Goal: Task Accomplishment & Management: Manage account settings

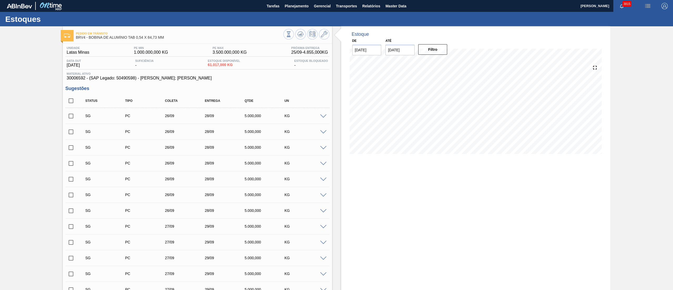
click at [93, 111] on div "SG PC 26/09 28/09 5.000,000 KG" at bounding box center [201, 115] width 239 height 11
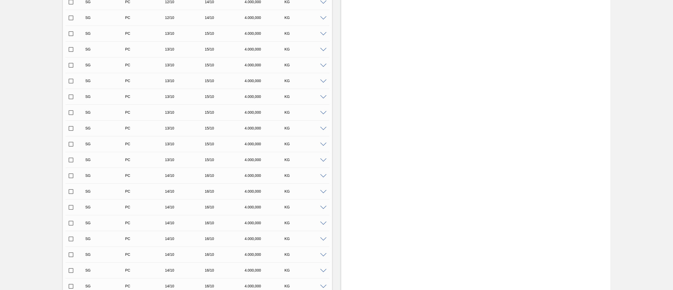
scroll to position [2575, 0]
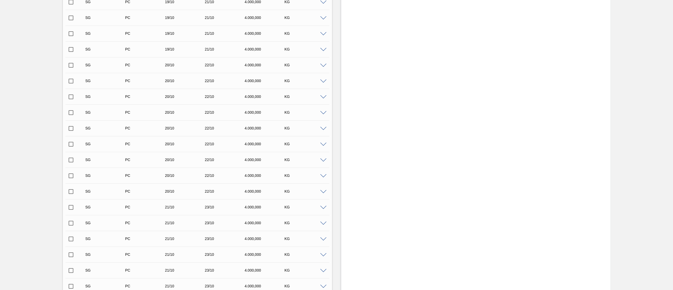
scroll to position [3661, 0]
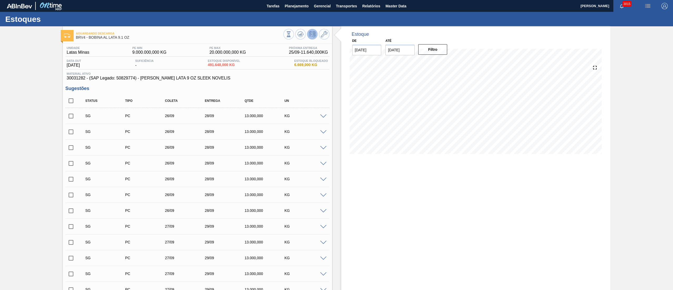
drag, startPoint x: 72, startPoint y: 79, endPoint x: 84, endPoint y: 79, distance: 12.6
click at [84, 79] on span "30031282 - (SAP Legado: 50829774) - BOBINA ALUMINIO LATA 9 OZ SLEEK NOVELIS" at bounding box center [197, 78] width 261 height 5
copy span "30031282"
click at [284, 16] on li "Estoque" at bounding box center [296, 18] width 46 height 5
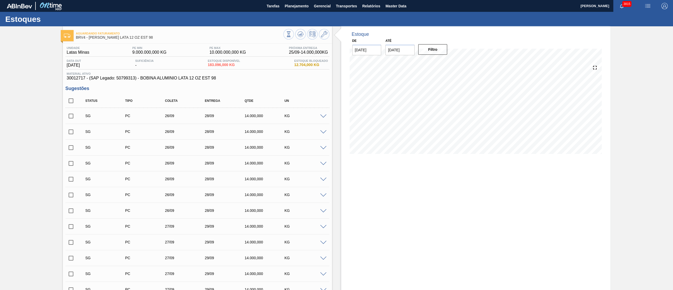
click at [299, 5] on div "Estoque Pedidos Volume Sugestões Plano Diário Estoque Fornecedor Garrafas Estoq…" at bounding box center [336, 145] width 673 height 290
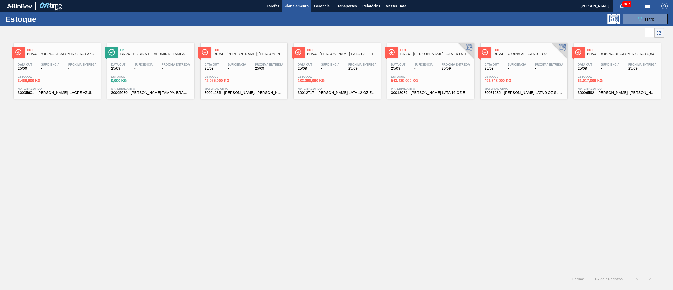
drag, startPoint x: 518, startPoint y: 70, endPoint x: 535, endPoint y: 74, distance: 17.4
click at [292, 8] on span "Planejamento" at bounding box center [297, 6] width 24 height 6
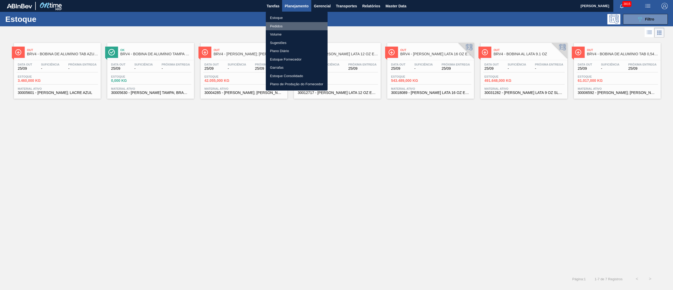
click at [274, 26] on li "Pedidos" at bounding box center [297, 26] width 62 height 8
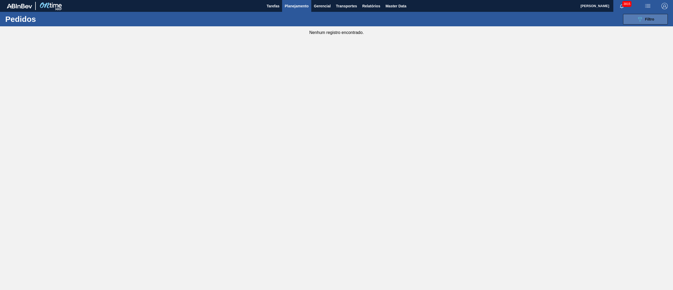
click at [642, 22] on icon "089F7B8B-B2A5-4AFE-B5C0-19BA573D28AC" at bounding box center [639, 19] width 6 height 6
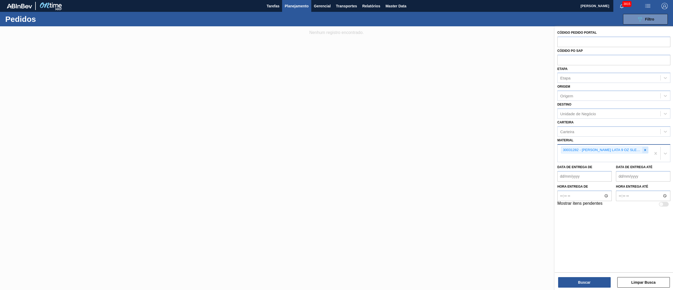
click at [646, 149] on icon at bounding box center [645, 150] width 4 height 4
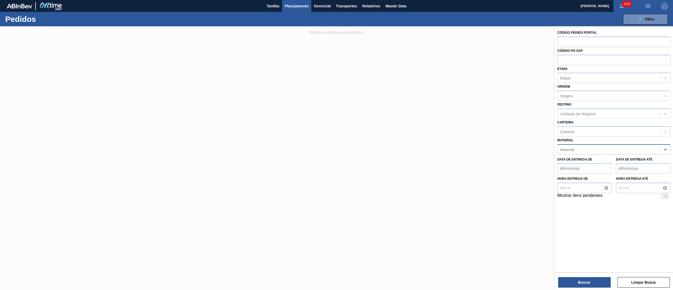
paste input "30006592"
type input "30006592"
click at [612, 166] on div "30006592 - [PERSON_NAME]; LACRE PRATA" at bounding box center [613, 162] width 113 height 10
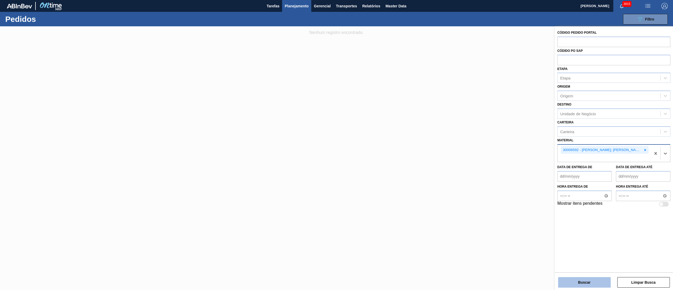
click at [578, 279] on button "Buscar" at bounding box center [584, 282] width 53 height 11
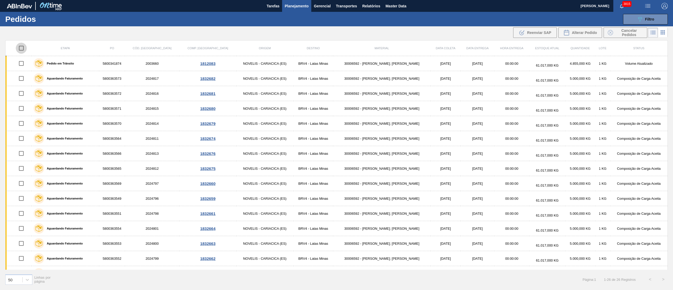
click at [21, 50] on input "checkbox" at bounding box center [21, 48] width 11 height 11
checkbox input "true"
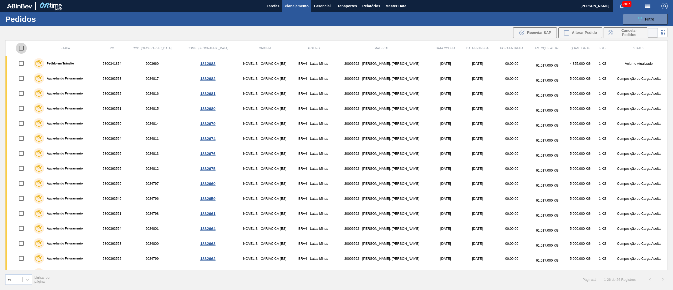
checkbox input "true"
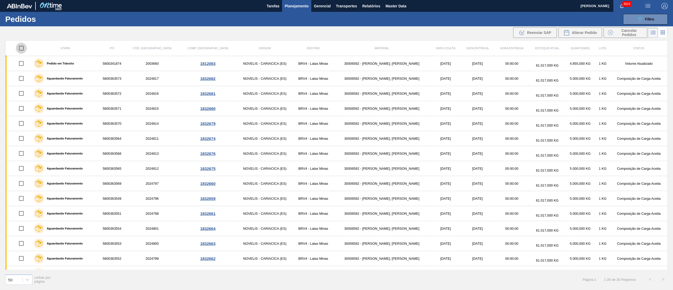
checkbox input "true"
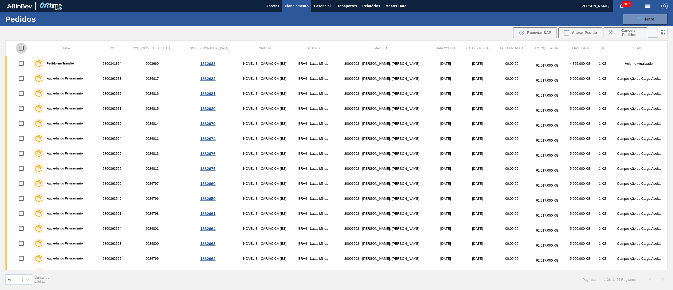
checkbox input "true"
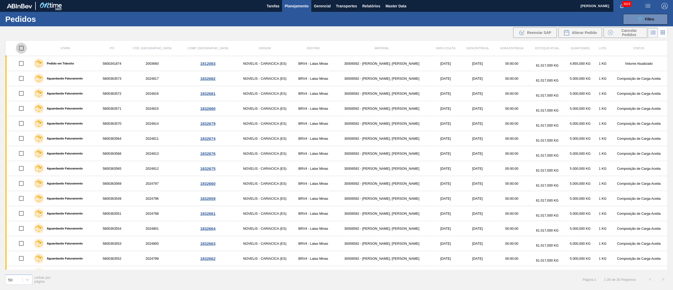
checkbox input "true"
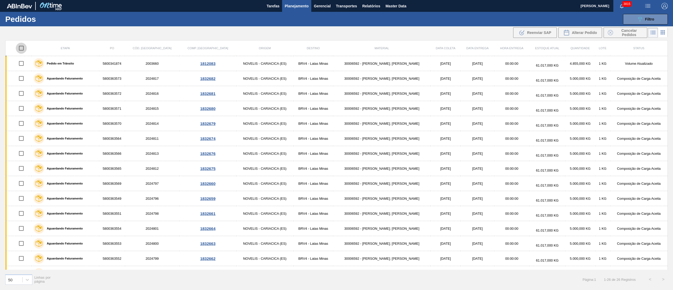
checkbox input "true"
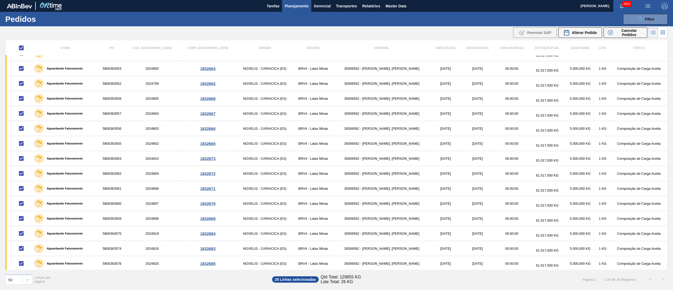
scroll to position [178, 0]
click at [615, 37] on button "Cancelar Pedidos" at bounding box center [625, 32] width 44 height 11
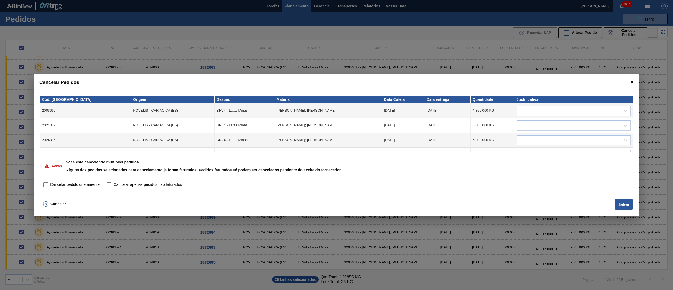
click at [47, 186] on input "Cancelar pedido diretamente" at bounding box center [45, 184] width 9 height 9
checkbox input "true"
drag, startPoint x: 635, startPoint y: 80, endPoint x: 633, endPoint y: 82, distance: 3.3
click at [635, 80] on div "Cancelar Pedidos" at bounding box center [336, 82] width 605 height 17
click at [633, 82] on span at bounding box center [631, 83] width 3 height 6
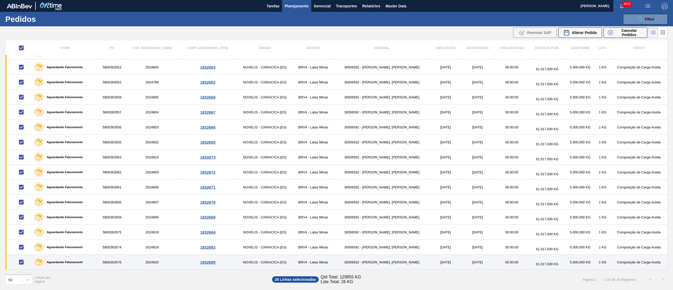
click at [23, 264] on input "checkbox" at bounding box center [21, 261] width 11 height 11
checkbox input "false"
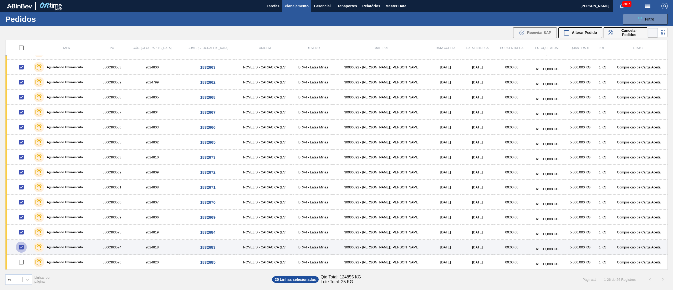
click at [21, 249] on input "checkbox" at bounding box center [21, 246] width 11 height 11
checkbox input "false"
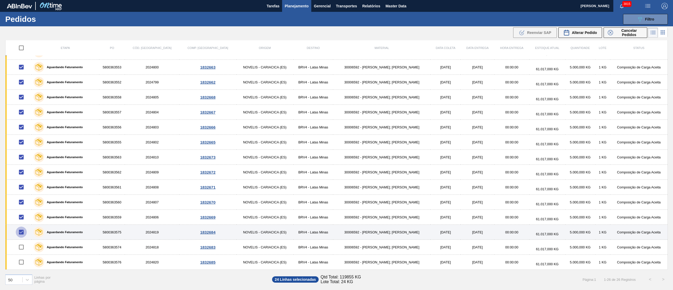
click at [21, 233] on input "checkbox" at bounding box center [21, 231] width 11 height 11
checkbox input "false"
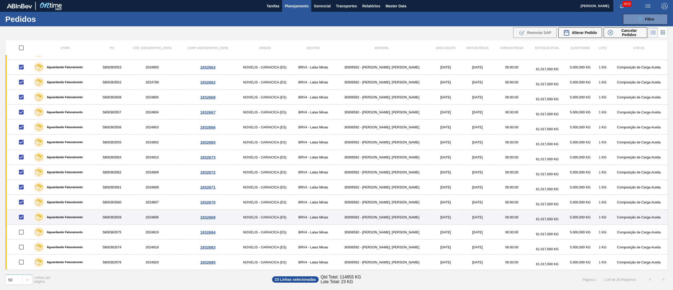
click at [21, 223] on td at bounding box center [19, 216] width 26 height 15
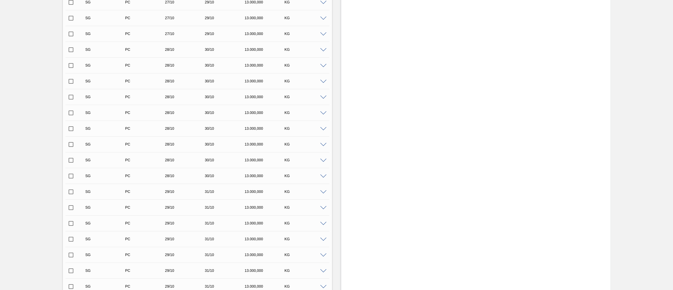
scroll to position [5953, 0]
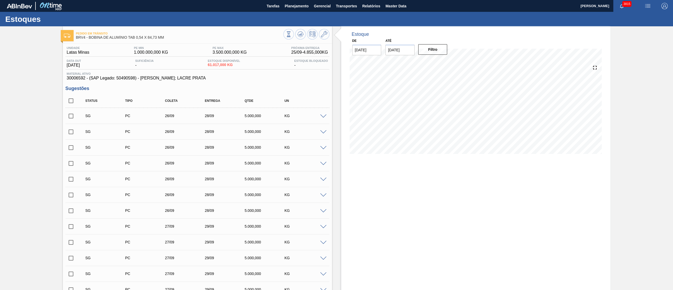
click at [77, 77] on span "30006592 - (SAP Legado: 50490598) - [PERSON_NAME]; LACRE PRATA" at bounding box center [197, 78] width 261 height 5
copy span "30006592"
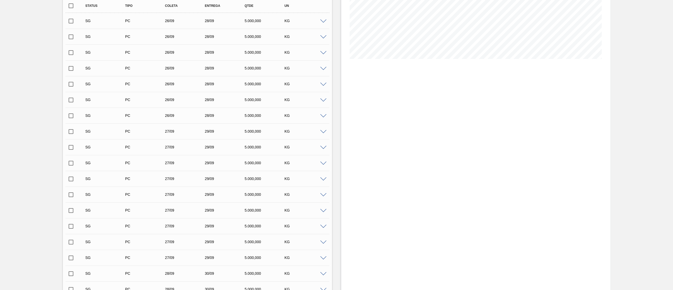
scroll to position [105, 0]
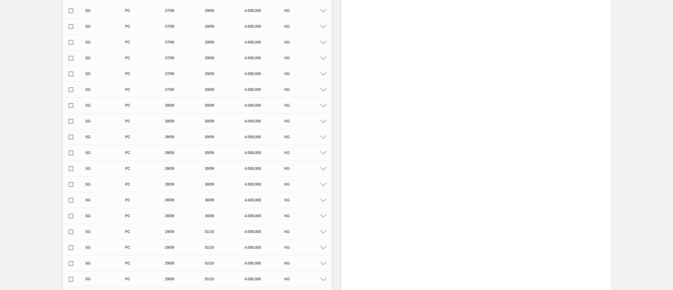
scroll to position [525, 0]
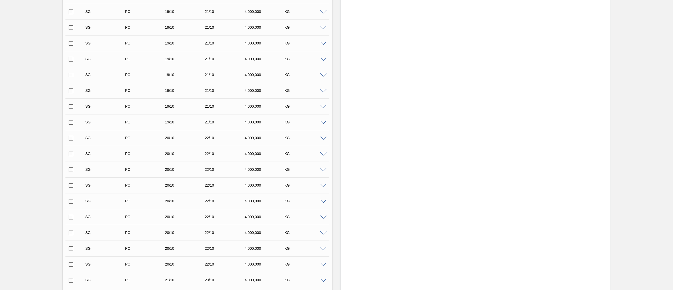
scroll to position [3661, 0]
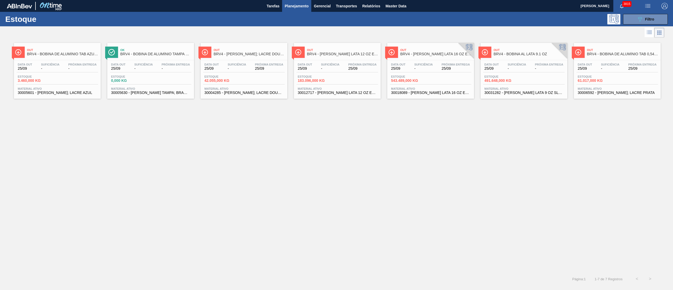
click at [288, 10] on button "Planejamento" at bounding box center [296, 6] width 29 height 12
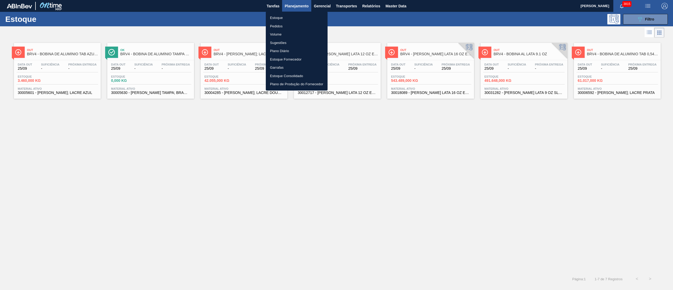
click at [275, 20] on li "Estoque" at bounding box center [297, 18] width 62 height 8
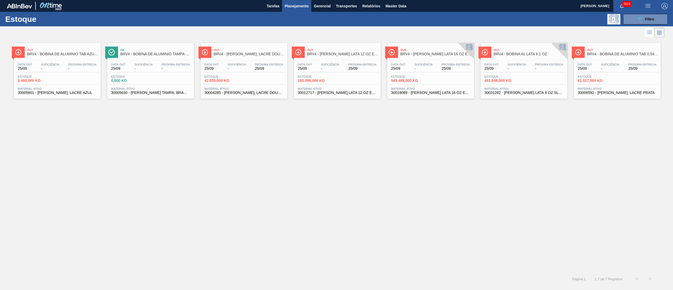
click at [297, 9] on button "Planejamento" at bounding box center [296, 6] width 29 height 12
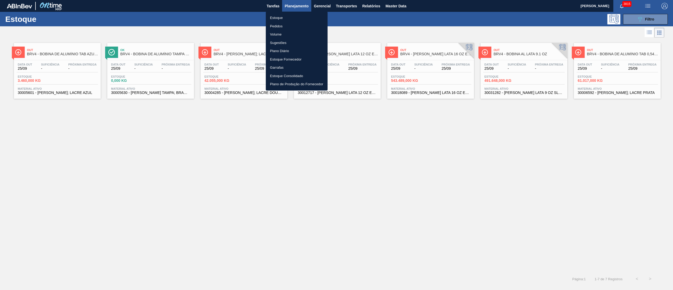
click at [291, 23] on li "Pedidos" at bounding box center [297, 26] width 62 height 8
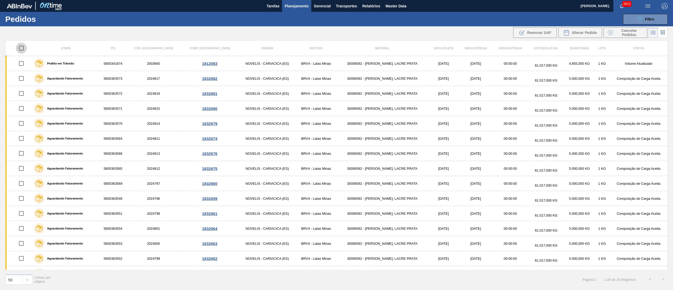
click at [20, 49] on input "checkbox" at bounding box center [21, 48] width 11 height 11
checkbox input "true"
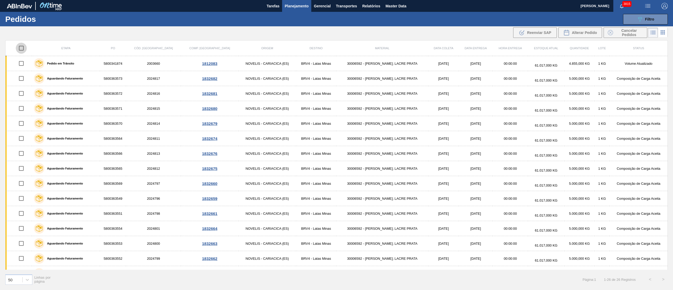
checkbox input "true"
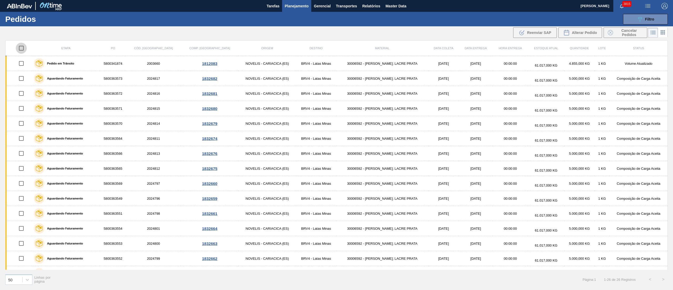
checkbox input "true"
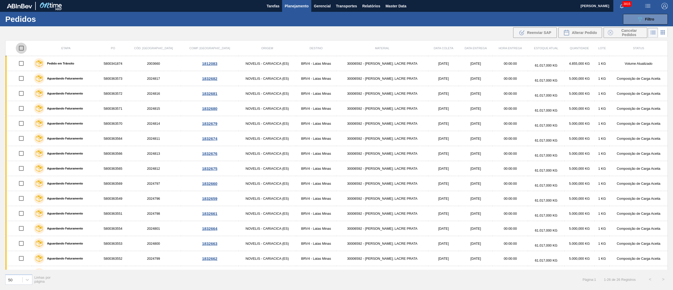
checkbox input "true"
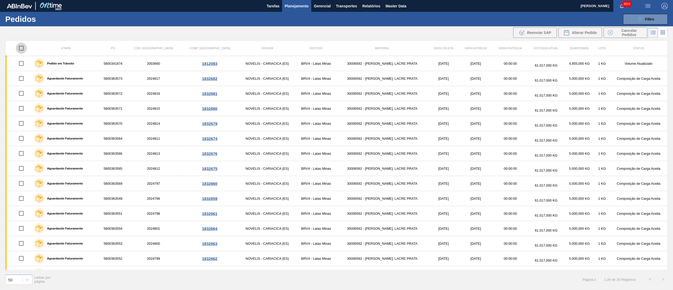
checkbox input "true"
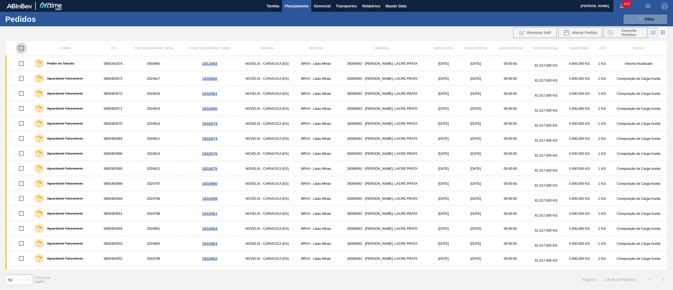
checkbox input "true"
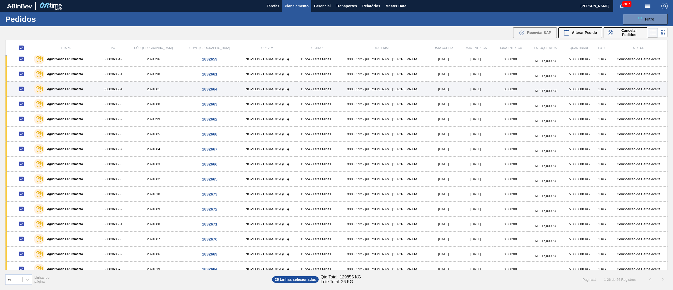
scroll to position [178, 0]
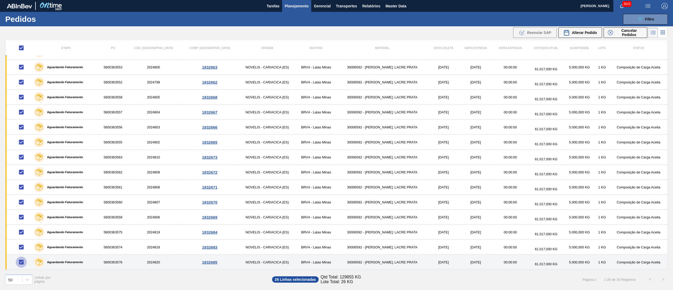
click at [18, 262] on input "checkbox" at bounding box center [21, 261] width 11 height 11
checkbox input "false"
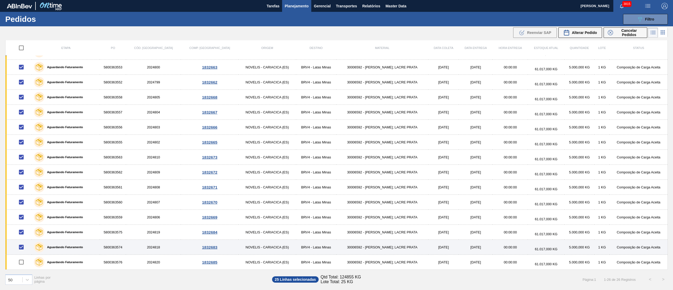
click at [20, 248] on input "checkbox" at bounding box center [21, 246] width 11 height 11
checkbox input "false"
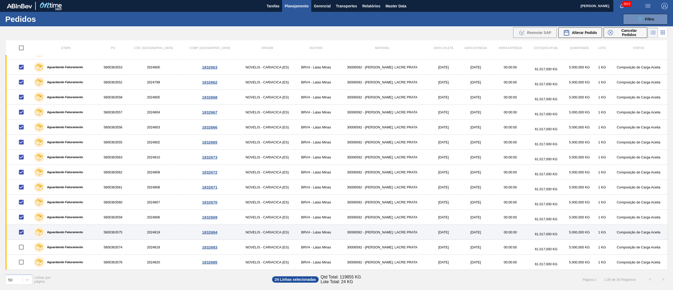
click at [18, 235] on input "checkbox" at bounding box center [21, 231] width 11 height 11
checkbox input "false"
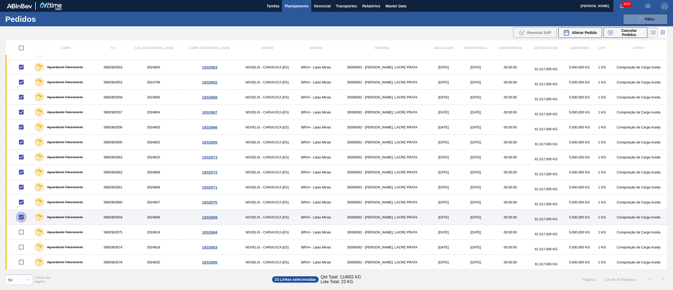
click at [23, 218] on input "checkbox" at bounding box center [21, 216] width 11 height 11
checkbox input "false"
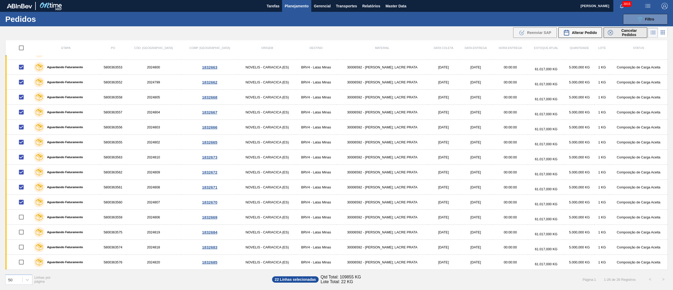
click at [631, 30] on span "Cancelar Pedidos" at bounding box center [629, 32] width 28 height 8
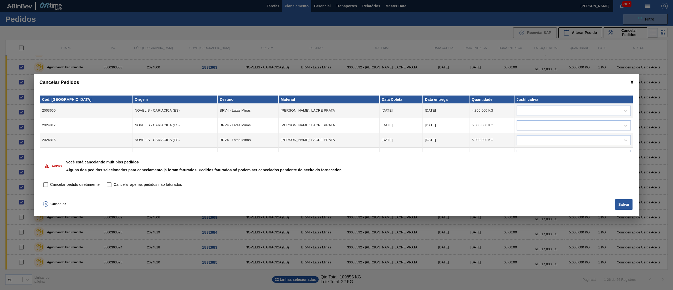
click at [67, 188] on label "Cancelar pedido diretamente" at bounding box center [70, 184] width 58 height 9
click at [50, 188] on input "Cancelar pedido diretamente" at bounding box center [45, 184] width 9 height 9
checkbox input "true"
click at [552, 112] on div at bounding box center [569, 111] width 104 height 8
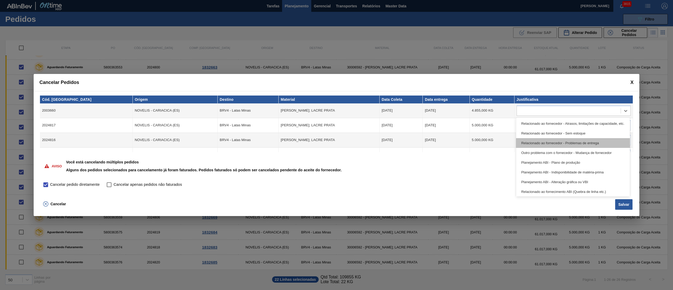
click at [550, 143] on div "Relacionado ao fornecedor - Problemas de entrega" at bounding box center [573, 143] width 114 height 10
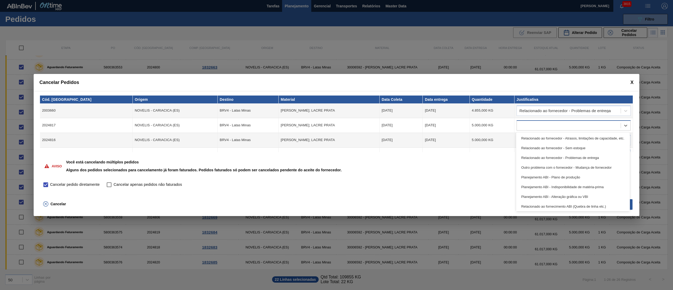
click at [542, 123] on div at bounding box center [569, 125] width 104 height 8
click at [540, 159] on div "Relacionado ao fornecedor - Problemas de entrega" at bounding box center [573, 158] width 114 height 10
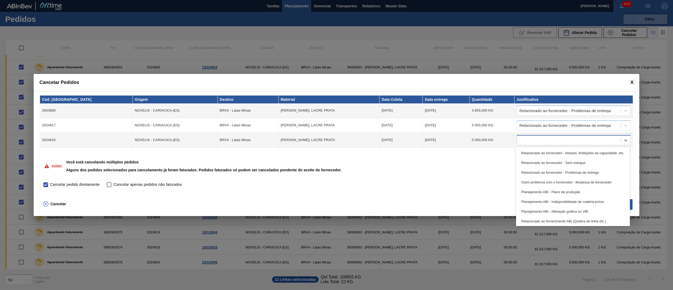
click at [525, 139] on div at bounding box center [569, 140] width 104 height 8
click at [525, 169] on div "Relacionado ao fornecedor - Problemas de entrega" at bounding box center [573, 172] width 114 height 10
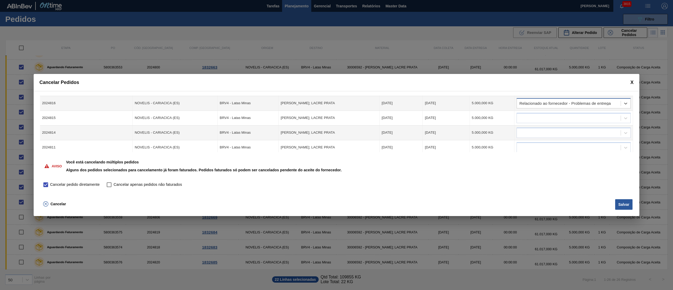
scroll to position [53, 0]
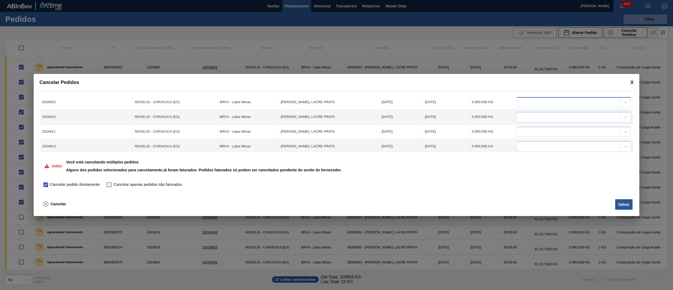
click at [563, 104] on div at bounding box center [569, 102] width 104 height 8
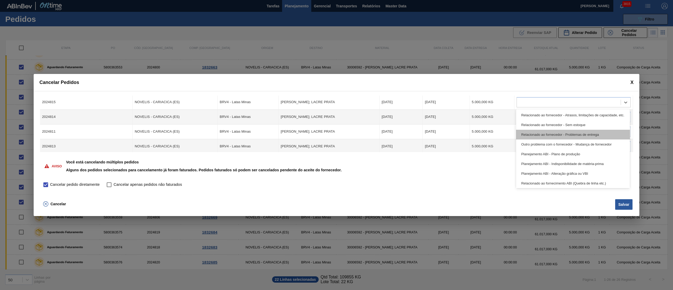
click at [536, 133] on div "Relacionado ao fornecedor - Problemas de entrega" at bounding box center [573, 135] width 114 height 10
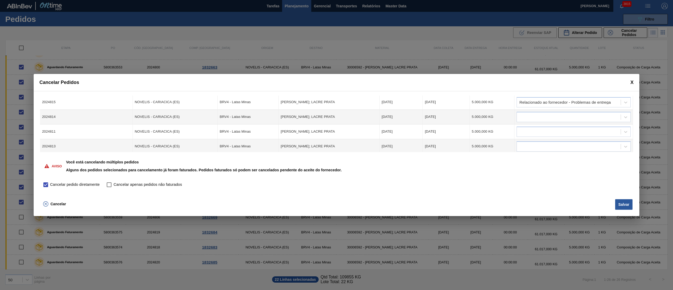
click at [524, 122] on td at bounding box center [573, 117] width 118 height 15
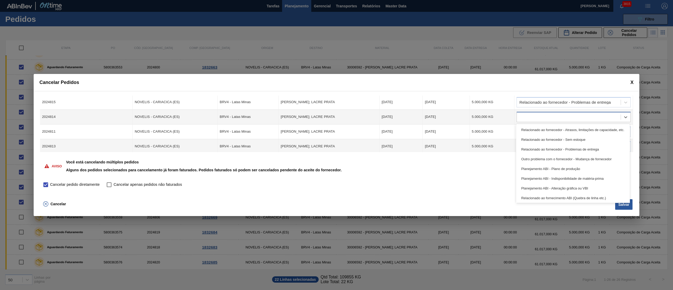
click at [521, 115] on div at bounding box center [569, 117] width 104 height 8
click at [529, 151] on div "Relacionado ao fornecedor - Problemas de entrega" at bounding box center [573, 149] width 114 height 10
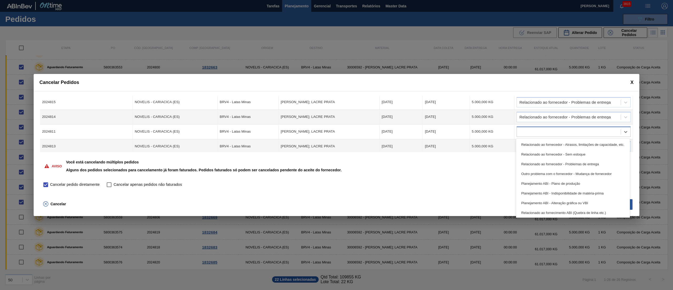
click at [526, 131] on div at bounding box center [569, 132] width 104 height 8
click at [530, 162] on div "Relacionado ao fornecedor - Problemas de entrega" at bounding box center [573, 164] width 114 height 10
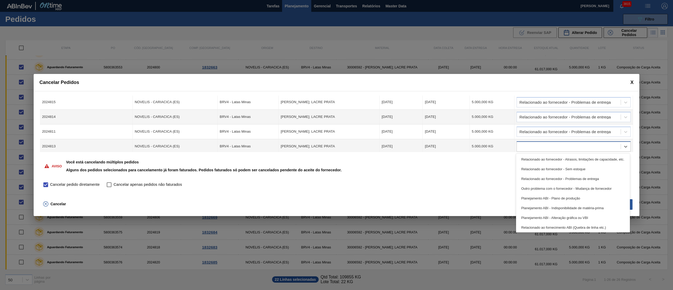
click at [530, 148] on div at bounding box center [569, 146] width 104 height 8
click at [534, 176] on div "Relacionado ao fornecedor - Problemas de entrega" at bounding box center [573, 179] width 114 height 10
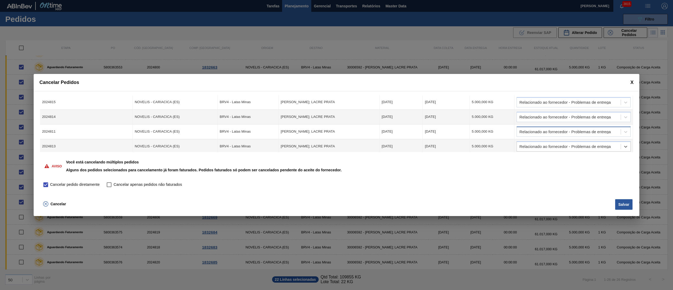
scroll to position [105, 0]
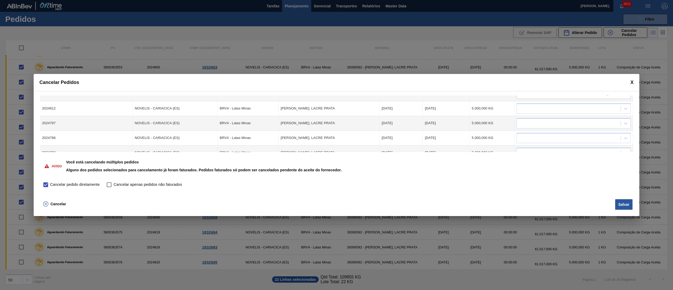
click at [526, 98] on div "Relacionado ao fornecedor - Problemas de entrega" at bounding box center [573, 94] width 114 height 10
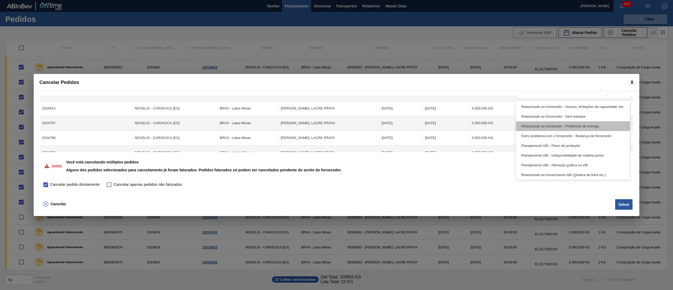
click at [539, 126] on div "Relacionado ao fornecedor - Problemas de entrega" at bounding box center [573, 126] width 114 height 10
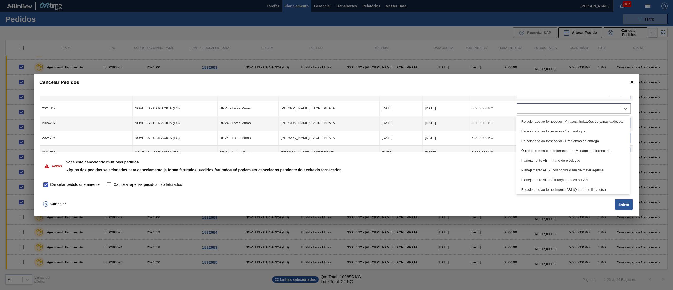
click at [531, 108] on div at bounding box center [569, 109] width 104 height 8
click at [532, 141] on div "Relacionado ao fornecedor - Problemas de entrega" at bounding box center [573, 141] width 114 height 10
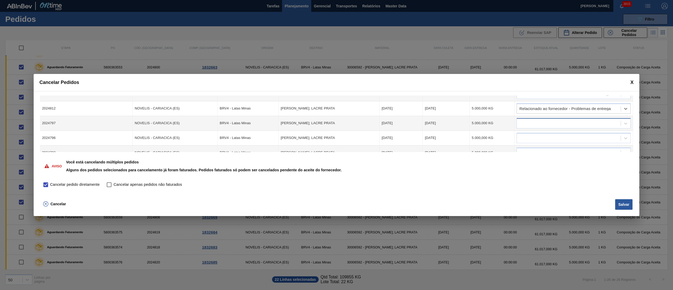
click at [527, 122] on div at bounding box center [569, 123] width 104 height 8
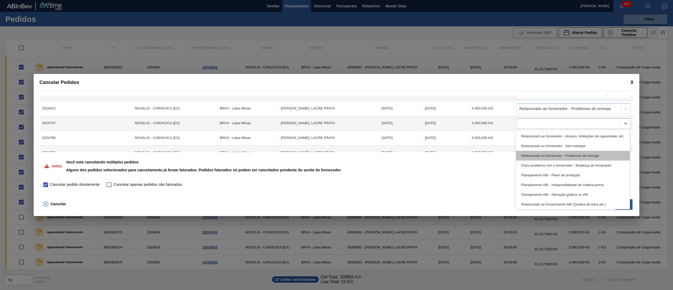
click at [535, 159] on div "Relacionado ao fornecedor - Problemas de entrega" at bounding box center [573, 156] width 114 height 10
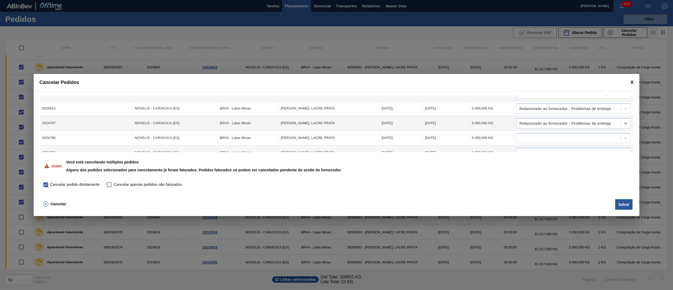
click at [533, 144] on td at bounding box center [573, 138] width 118 height 15
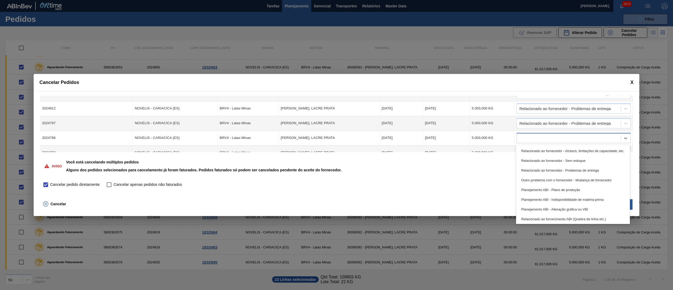
click at [532, 141] on div at bounding box center [569, 138] width 104 height 8
click at [539, 173] on div "Relacionado ao fornecedor - Problemas de entrega" at bounding box center [573, 170] width 114 height 10
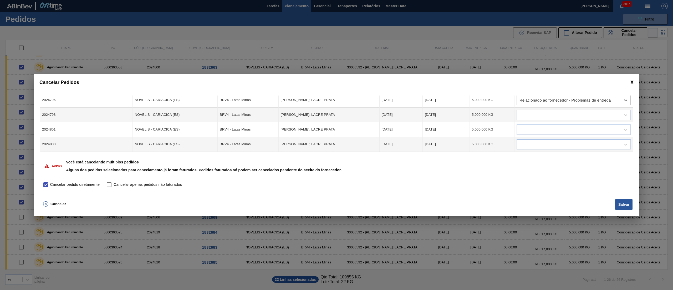
scroll to position [158, 0]
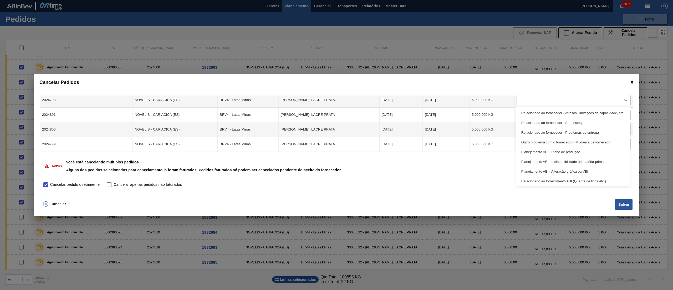
click at [529, 103] on div at bounding box center [569, 100] width 104 height 8
click at [535, 131] on div "Relacionado ao fornecedor - Problemas de entrega" at bounding box center [573, 132] width 114 height 10
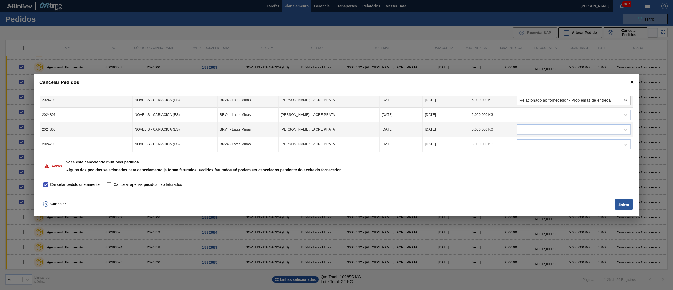
click at [530, 116] on div at bounding box center [569, 115] width 104 height 8
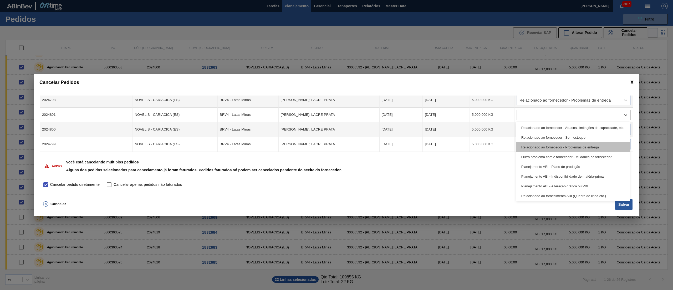
click at [532, 149] on div "Relacionado ao fornecedor - Problemas de entrega" at bounding box center [573, 147] width 114 height 10
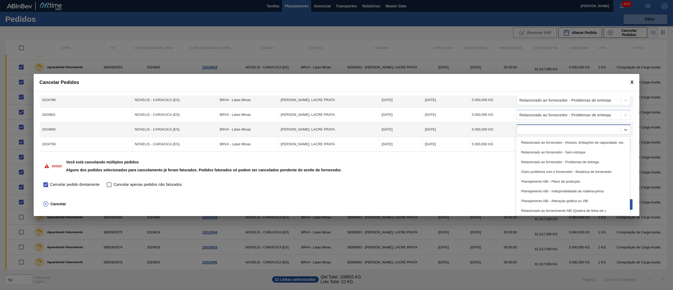
click at [525, 133] on div at bounding box center [573, 129] width 114 height 10
click at [530, 162] on div "Relacionado ao fornecedor - Problemas de entrega" at bounding box center [573, 162] width 114 height 10
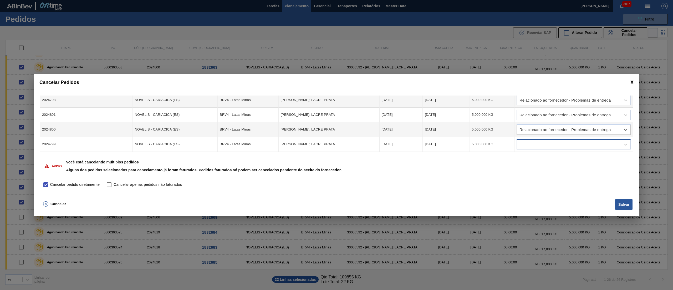
click at [527, 144] on div at bounding box center [569, 144] width 104 height 8
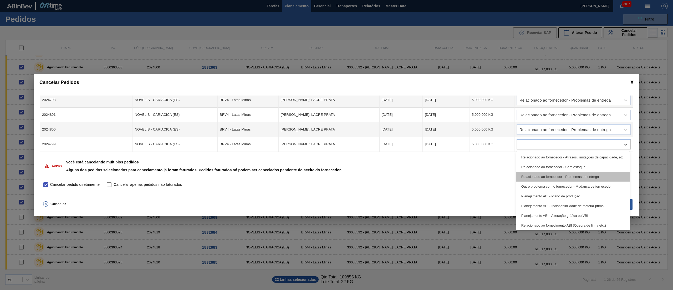
click at [534, 173] on div "Relacionado ao fornecedor - Problemas de entrega" at bounding box center [573, 177] width 114 height 10
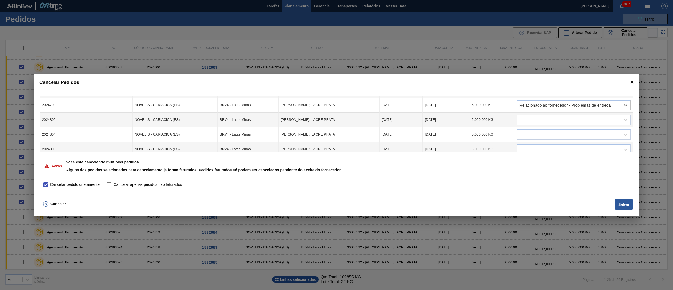
scroll to position [210, 0]
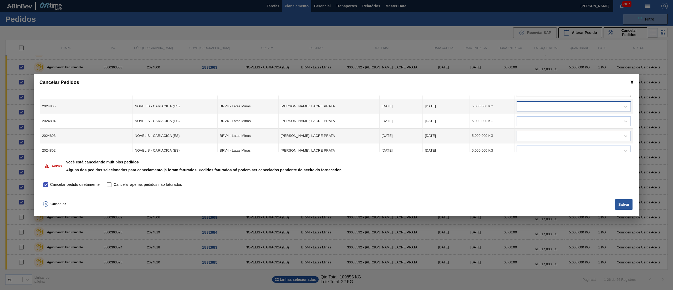
click at [527, 110] on div at bounding box center [573, 106] width 114 height 10
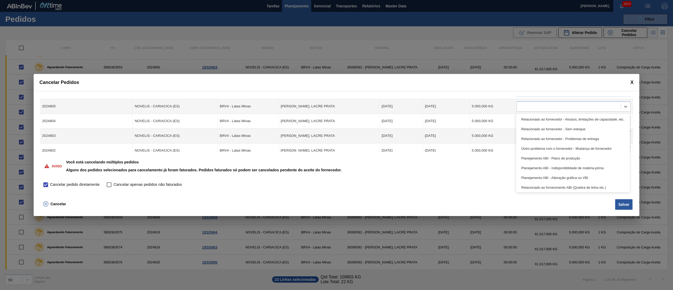
drag, startPoint x: 535, startPoint y: 142, endPoint x: 535, endPoint y: 139, distance: 3.2
click at [535, 142] on div "Relacionado ao fornecedor - Problemas de entrega" at bounding box center [573, 139] width 114 height 10
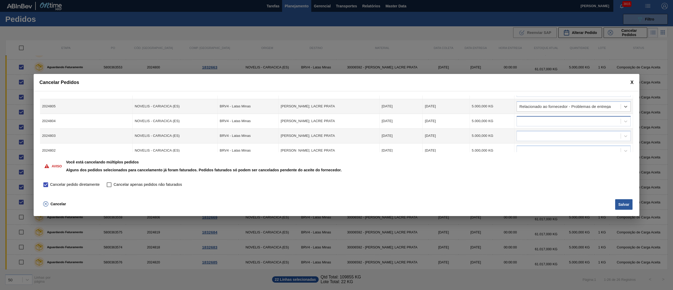
click at [534, 119] on div at bounding box center [569, 121] width 104 height 8
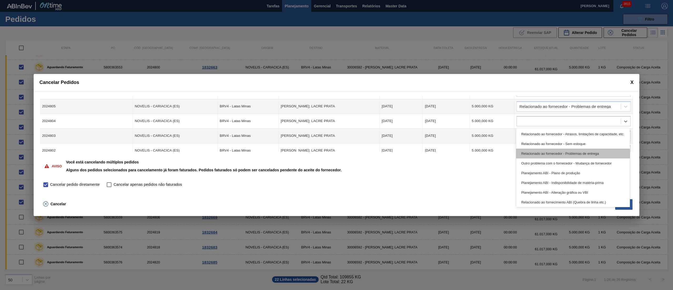
click at [538, 149] on div "Relacionado ao fornecedor - Problemas de entrega" at bounding box center [573, 153] width 114 height 10
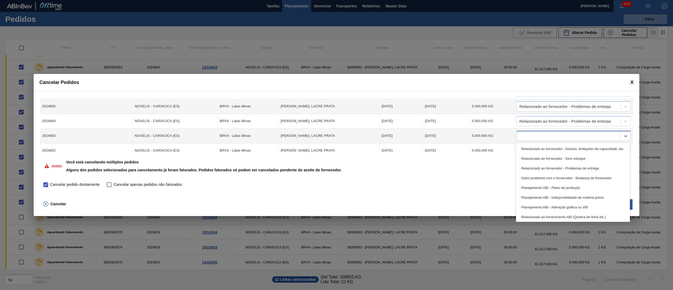
click at [537, 135] on div at bounding box center [569, 136] width 104 height 8
click at [542, 165] on div "Relacionado ao fornecedor - Problemas de entrega" at bounding box center [573, 168] width 114 height 10
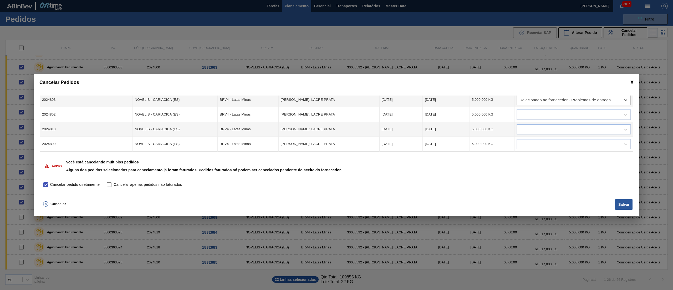
scroll to position [263, 0]
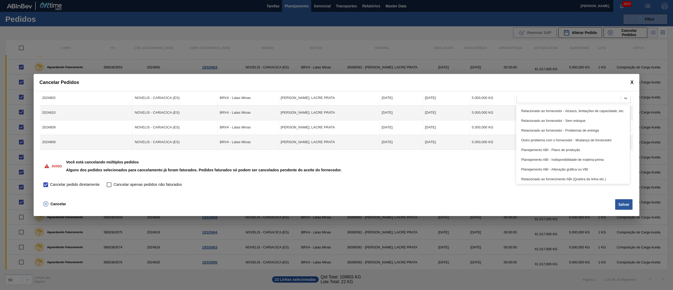
click at [533, 102] on div at bounding box center [573, 98] width 114 height 10
click at [540, 132] on div "Relacionado ao fornecedor - Problemas de entrega" at bounding box center [573, 130] width 114 height 10
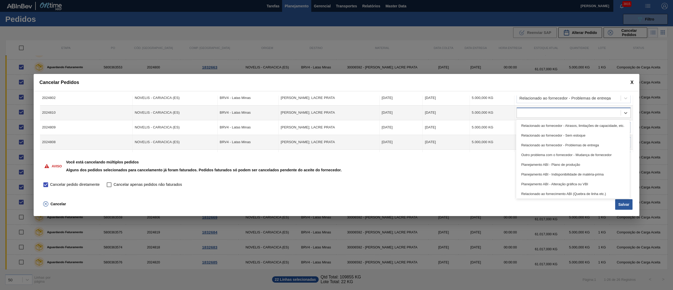
click at [532, 116] on div at bounding box center [573, 112] width 114 height 10
click at [532, 140] on div "Relacionado ao fornecedor - Problemas de entrega" at bounding box center [573, 145] width 114 height 10
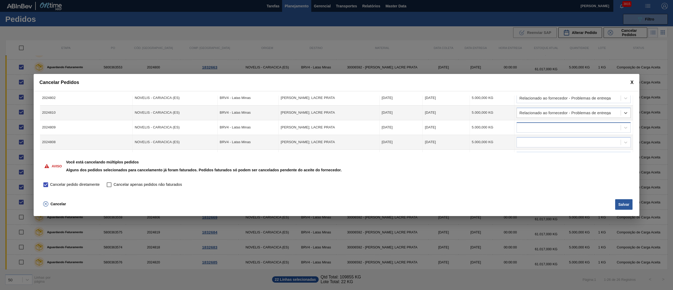
click at [531, 123] on div at bounding box center [569, 127] width 104 height 8
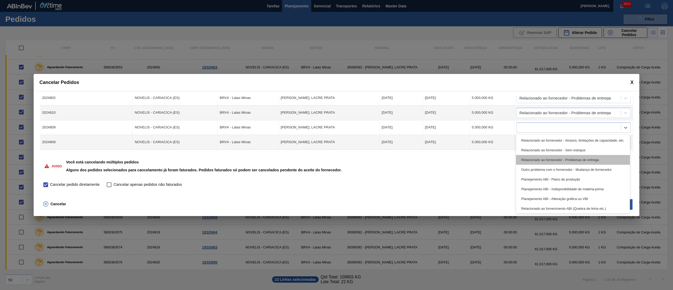
click at [536, 161] on div "Relacionado ao fornecedor - Problemas de entrega" at bounding box center [573, 160] width 114 height 10
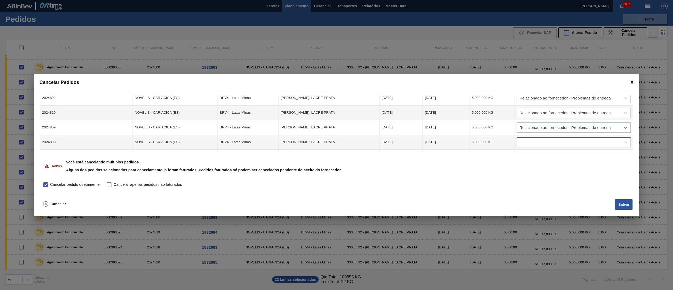
click at [531, 139] on div at bounding box center [569, 142] width 104 height 8
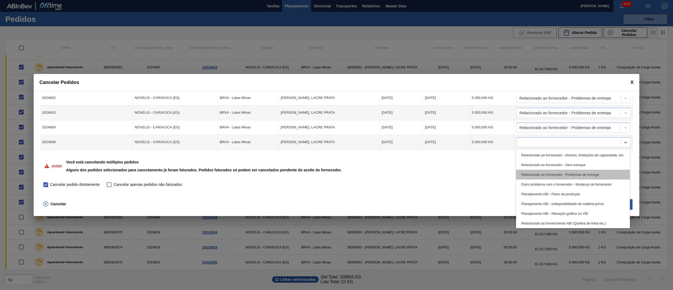
click at [534, 175] on div "Relacionado ao fornecedor - Problemas de entrega" at bounding box center [573, 174] width 114 height 10
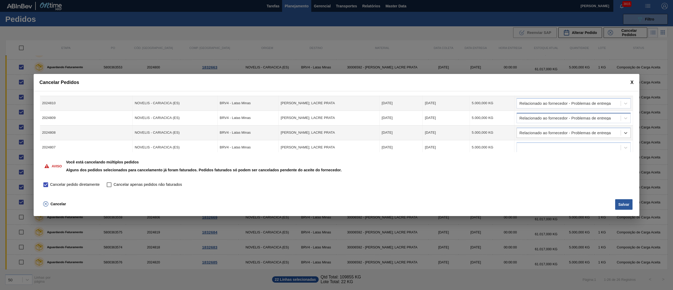
scroll to position [275, 0]
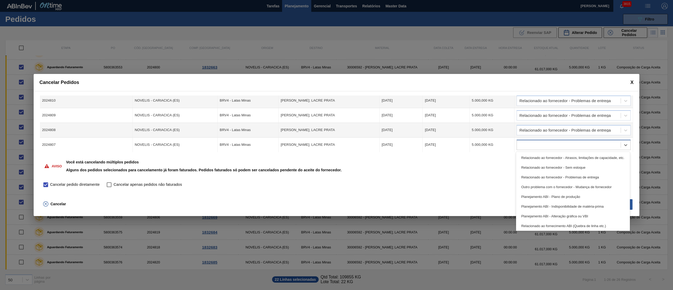
click at [535, 140] on div at bounding box center [573, 145] width 114 height 10
click at [541, 177] on div "Relacionado ao fornecedor - Problemas de entrega" at bounding box center [573, 177] width 114 height 10
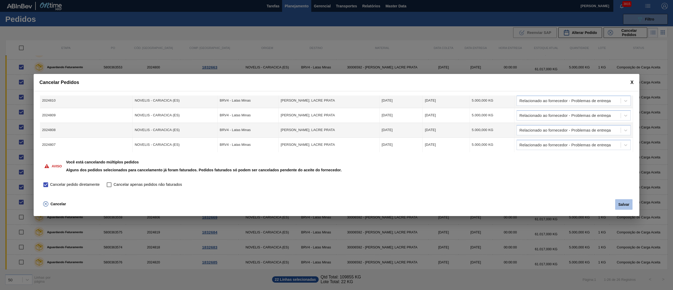
click at [616, 202] on button "Salvar" at bounding box center [623, 204] width 17 height 11
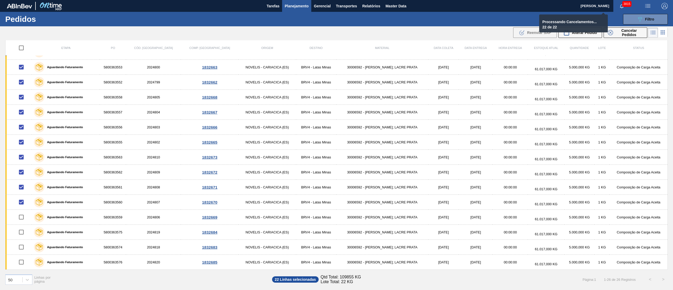
checkbox input "false"
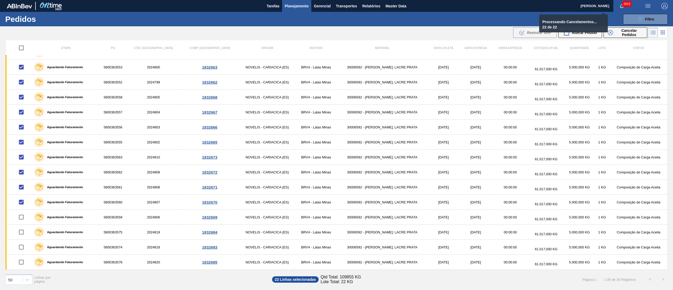
checkbox input "false"
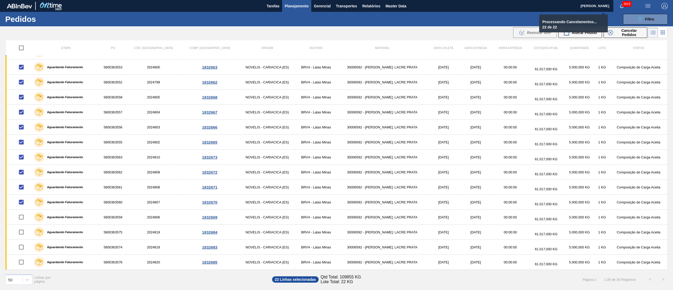
checkbox input "false"
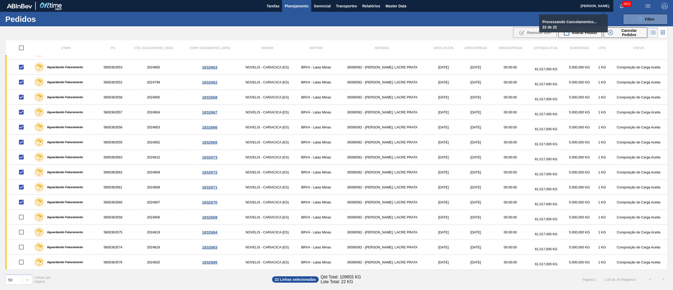
checkbox input "false"
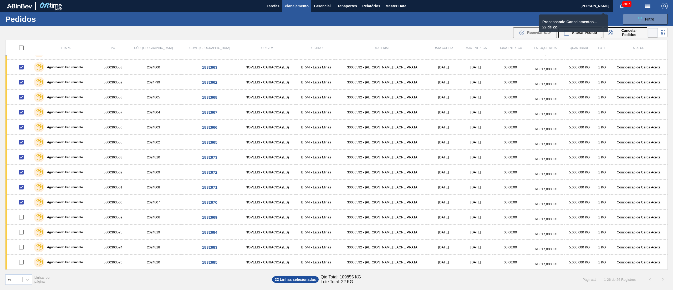
checkbox input "false"
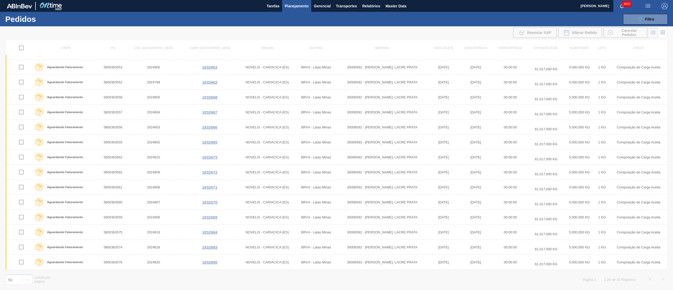
scroll to position [0, 0]
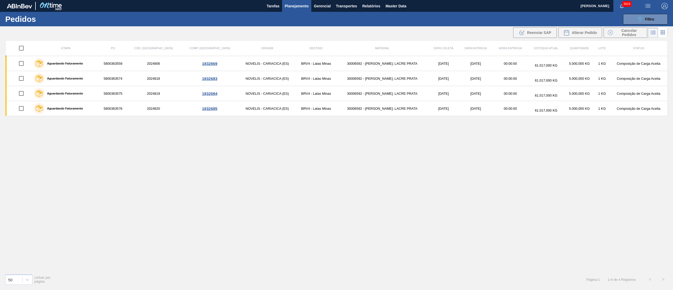
click at [291, 8] on span "Planejamento" at bounding box center [297, 6] width 24 height 6
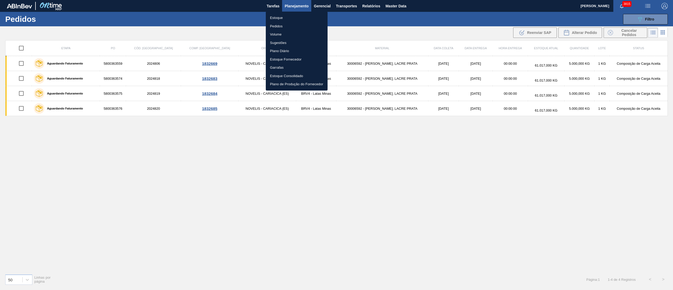
click at [627, 15] on div at bounding box center [336, 145] width 673 height 290
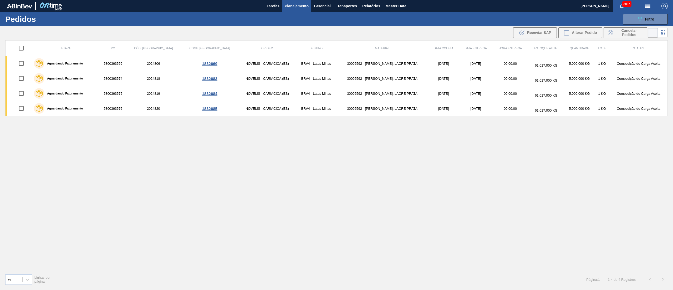
click at [632, 0] on body "Tarefas Planejamento Gerencial Transportes Relatórios Master Data Douglas Santa…" at bounding box center [336, 0] width 673 height 0
click at [644, 17] on div "089F7B8B-B2A5-4AFE-B5C0-19BA573D28AC Filtro" at bounding box center [645, 19] width 18 height 6
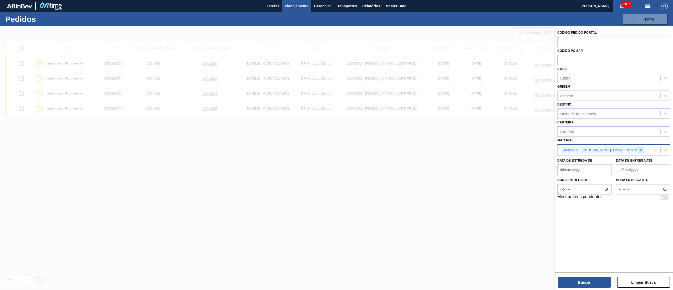
click at [641, 150] on icon at bounding box center [641, 150] width 2 height 2
paste input "30018089"
type input "30018089"
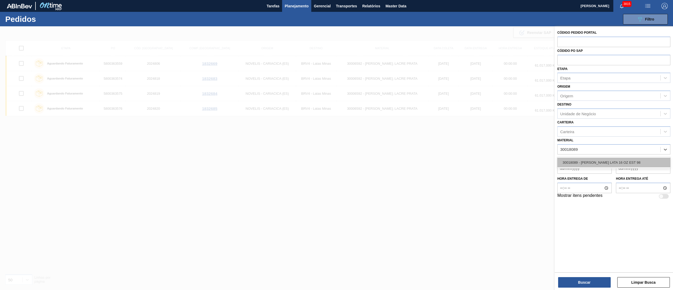
click at [565, 162] on div "30018089 - BOBINA ALUMINIO LATA 16 OZ EST 98" at bounding box center [613, 162] width 113 height 10
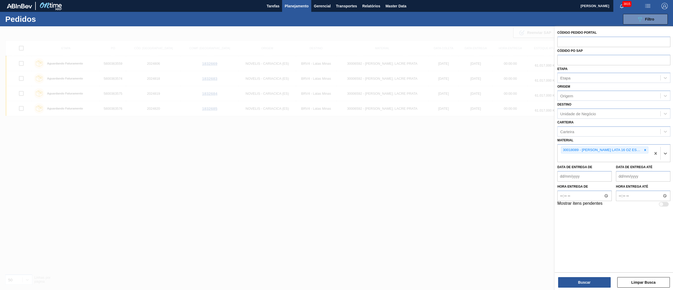
click at [574, 276] on div "Buscar Limpar Busca" at bounding box center [613, 279] width 118 height 15
click at [574, 279] on button "Buscar" at bounding box center [584, 282] width 53 height 11
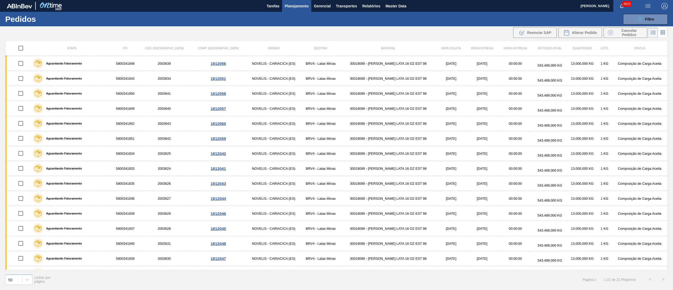
click at [21, 48] on input "checkbox" at bounding box center [20, 48] width 11 height 11
checkbox input "true"
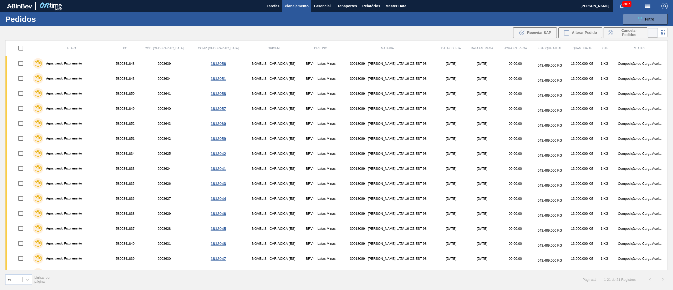
checkbox input "true"
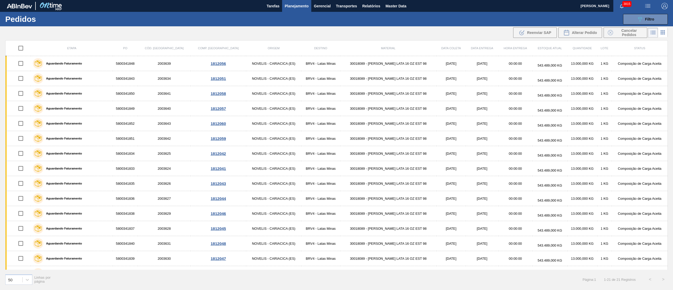
checkbox input "true"
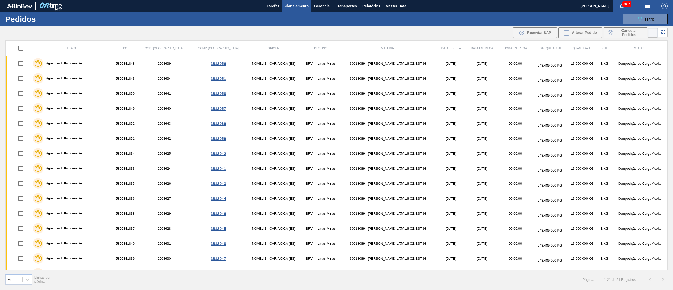
checkbox input "true"
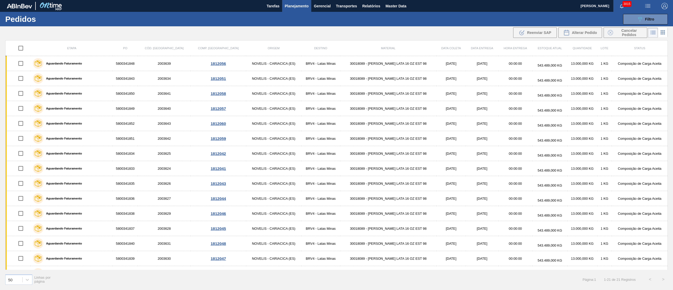
checkbox input "true"
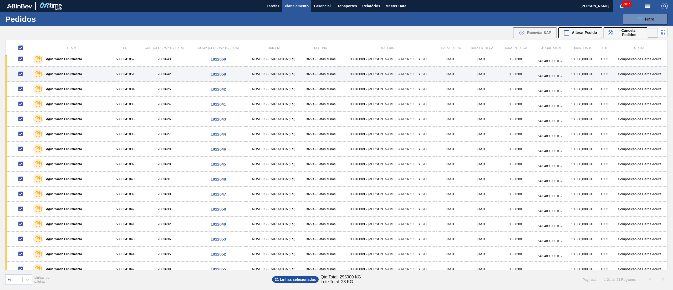
scroll to position [103, 0]
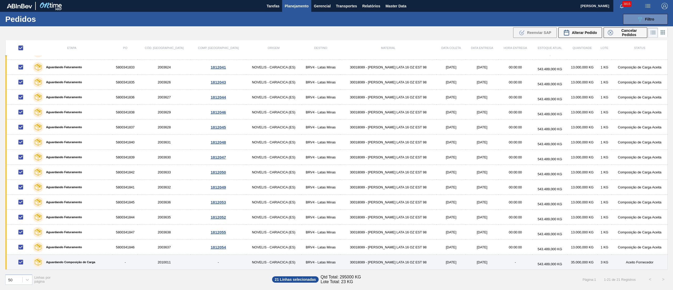
click at [24, 261] on input "checkbox" at bounding box center [20, 261] width 11 height 11
checkbox input "false"
click at [24, 261] on input "checkbox" at bounding box center [20, 261] width 11 height 11
checkbox input "true"
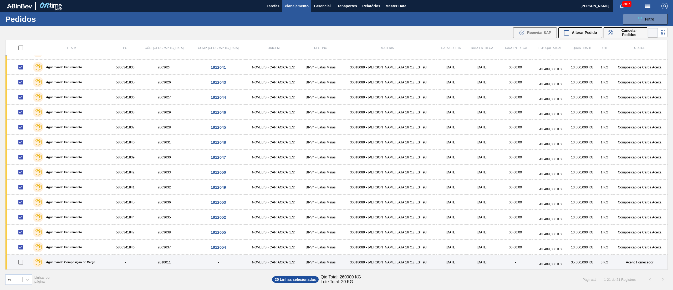
checkbox input "true"
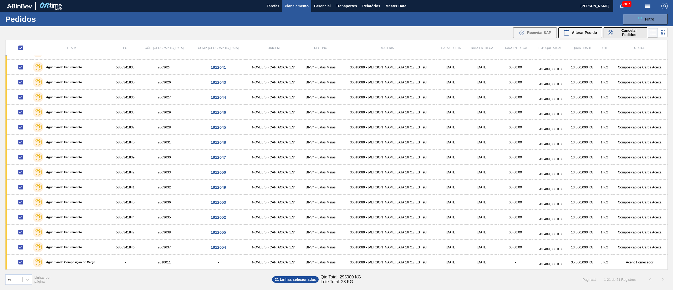
click at [613, 29] on div "Cancelar Pedidos" at bounding box center [624, 32] width 35 height 8
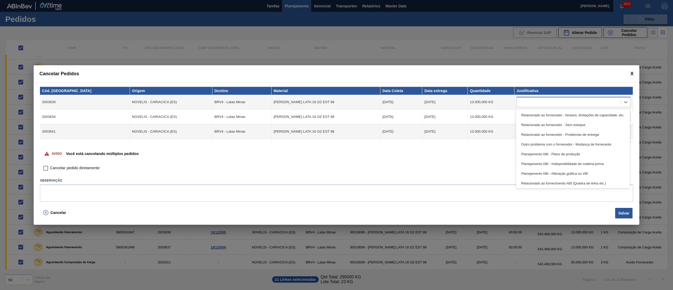
click at [521, 104] on div at bounding box center [569, 102] width 104 height 8
click at [536, 136] on div "Relacionado ao fornecedor - Problemas de entrega" at bounding box center [573, 135] width 114 height 10
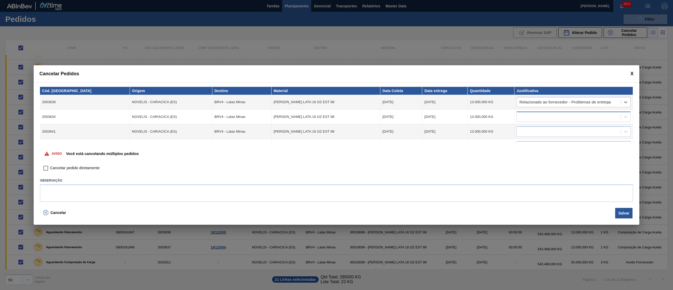
click at [534, 113] on div at bounding box center [569, 117] width 104 height 8
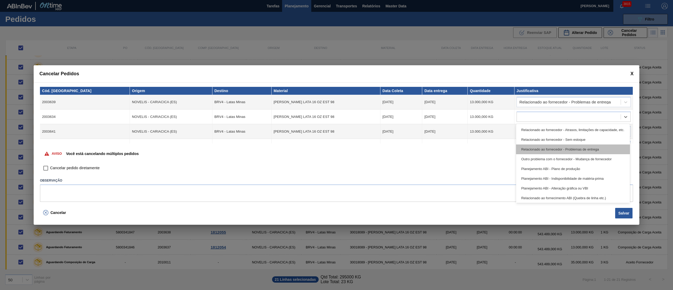
click at [539, 148] on div "Relacionado ao fornecedor - Problemas de entrega" at bounding box center [573, 149] width 114 height 10
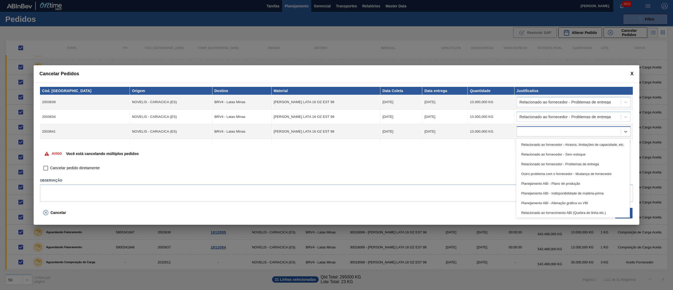
click at [536, 131] on div at bounding box center [569, 132] width 104 height 8
click at [535, 165] on div "Relacionado ao fornecedor - Problemas de entrega" at bounding box center [573, 164] width 114 height 10
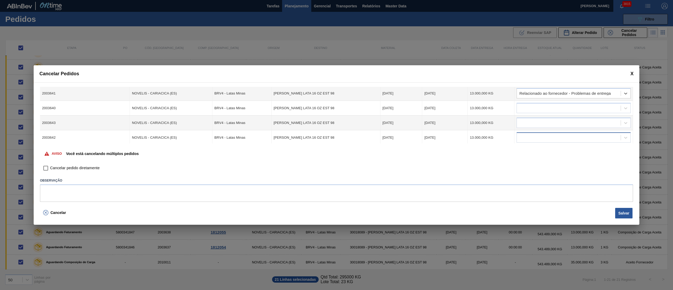
scroll to position [53, 0]
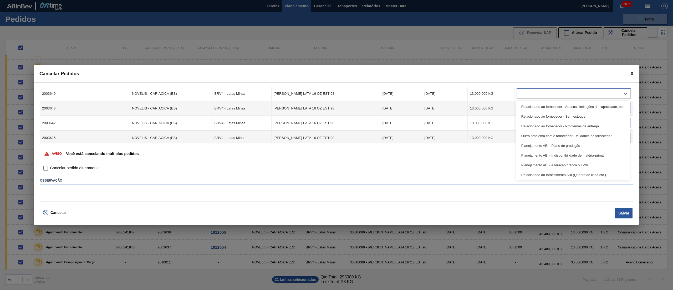
click at [525, 91] on div at bounding box center [569, 94] width 104 height 8
click at [532, 127] on div "Relacionado ao fornecedor - Problemas de entrega" at bounding box center [573, 126] width 114 height 10
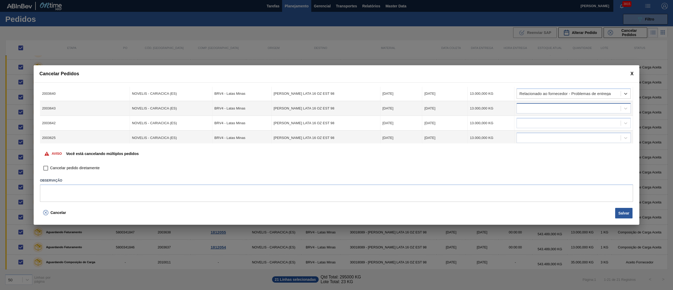
click at [527, 107] on div at bounding box center [569, 109] width 104 height 8
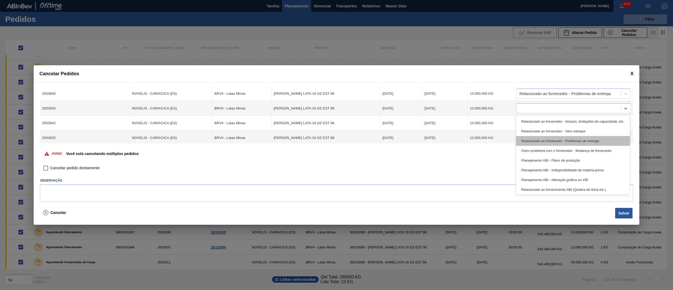
click at [532, 143] on div "Relacionado ao fornecedor - Problemas de entrega" at bounding box center [573, 141] width 114 height 10
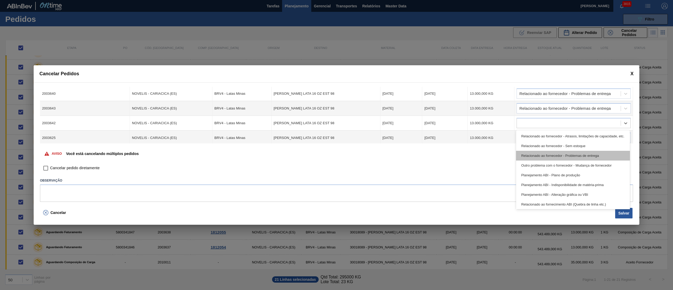
drag, startPoint x: 529, startPoint y: 123, endPoint x: 528, endPoint y: 151, distance: 28.1
click at [529, 124] on div at bounding box center [569, 123] width 104 height 8
click at [528, 155] on div "Relacionado ao fornecedor - Problemas de entrega" at bounding box center [573, 156] width 114 height 10
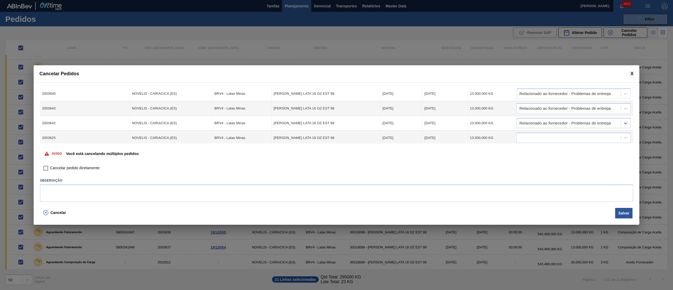
click at [525, 129] on td "option Relacionado ao fornecedor - Problemas de entrega, selected. Select is fo…" at bounding box center [573, 123] width 118 height 15
click at [528, 136] on div at bounding box center [569, 138] width 104 height 8
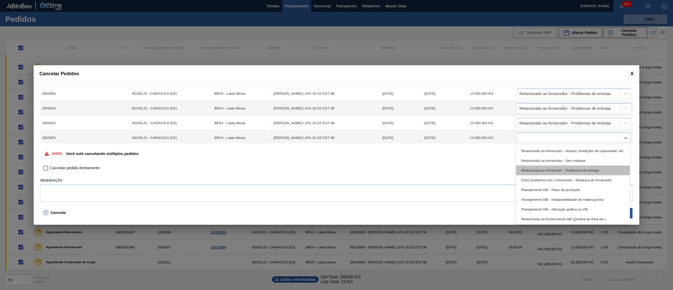
click at [533, 168] on div "Relacionado ao fornecedor - Problemas de entrega" at bounding box center [573, 170] width 114 height 10
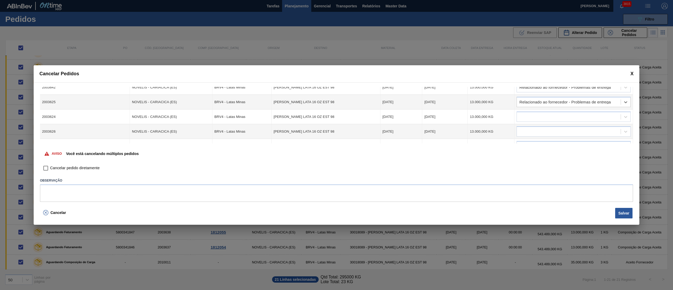
scroll to position [105, 0]
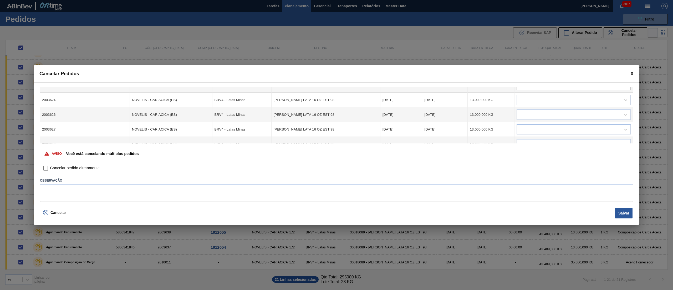
click at [527, 99] on div at bounding box center [569, 100] width 104 height 8
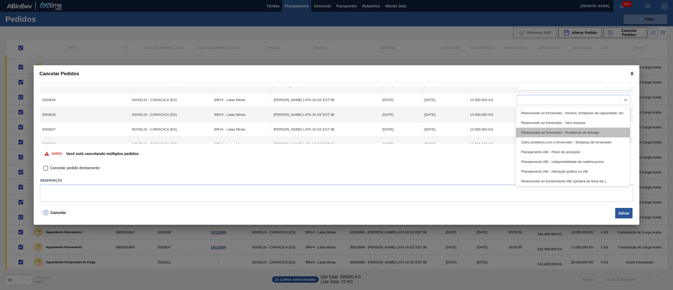
click at [534, 133] on div "Relacionado ao fornecedor - Problemas de entrega" at bounding box center [573, 132] width 114 height 10
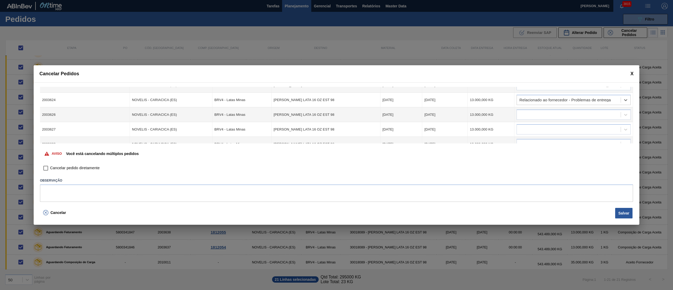
drag, startPoint x: 528, startPoint y: 116, endPoint x: 529, endPoint y: 121, distance: 4.6
click at [528, 116] on div at bounding box center [569, 115] width 104 height 8
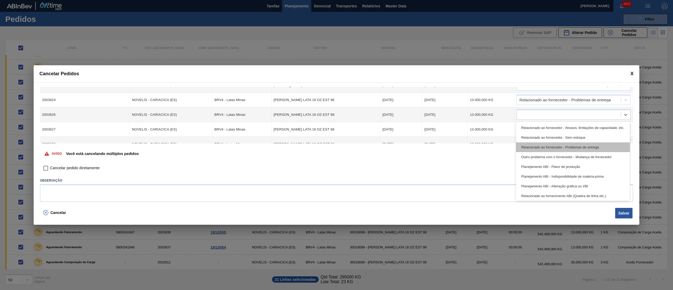
click at [534, 146] on div "Relacionado ao fornecedor - Problemas de entrega" at bounding box center [573, 147] width 114 height 10
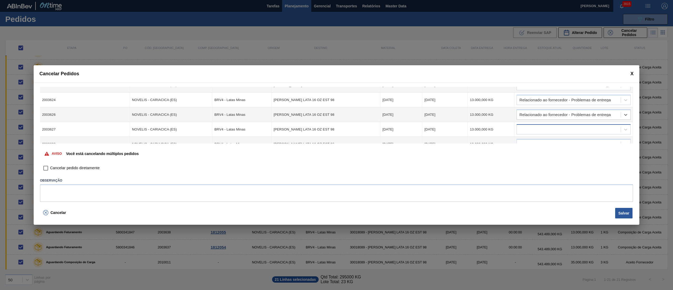
click at [532, 128] on div at bounding box center [569, 130] width 104 height 8
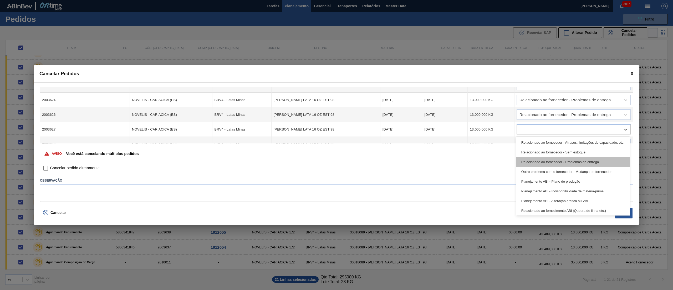
click at [535, 163] on div "Relacionado ao fornecedor - Problemas de entrega" at bounding box center [573, 162] width 114 height 10
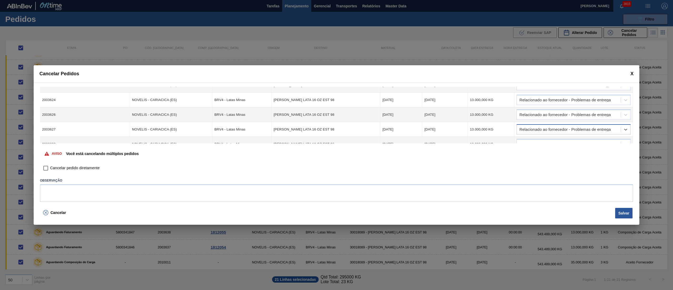
scroll to position [158, 0]
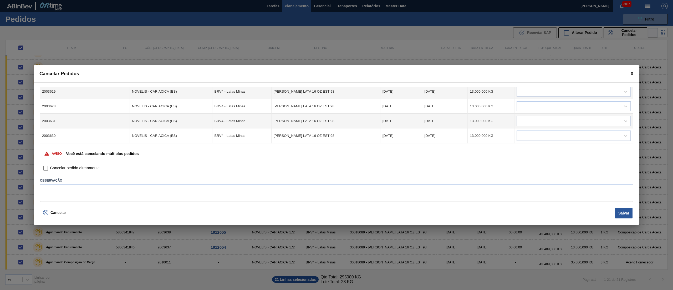
click at [528, 94] on div at bounding box center [569, 92] width 104 height 8
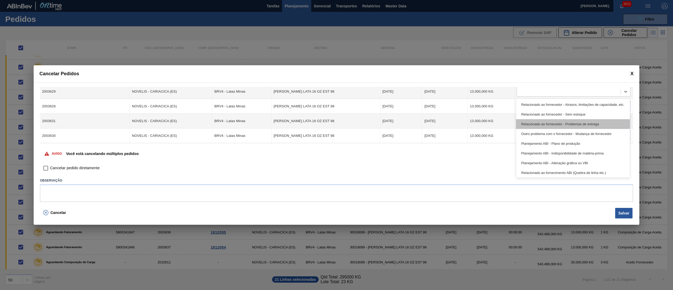
click at [533, 123] on div "Relacionado ao fornecedor - Problemas de entrega" at bounding box center [573, 124] width 114 height 10
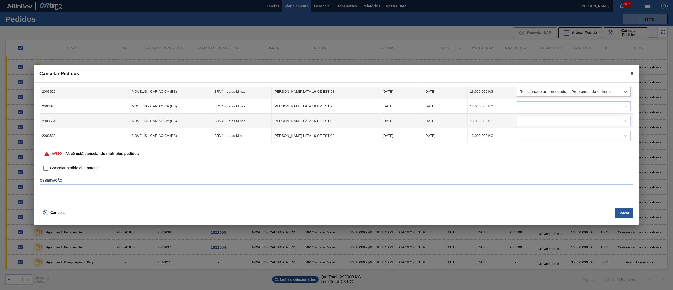
click at [532, 111] on td at bounding box center [573, 106] width 118 height 15
click at [531, 109] on div at bounding box center [569, 106] width 104 height 8
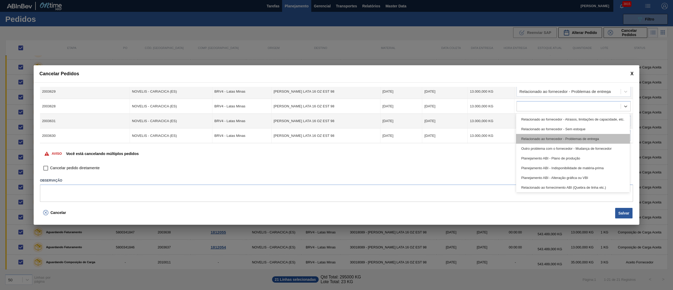
click at [533, 139] on div "Relacionado ao fornecedor - Problemas de entrega" at bounding box center [573, 139] width 114 height 10
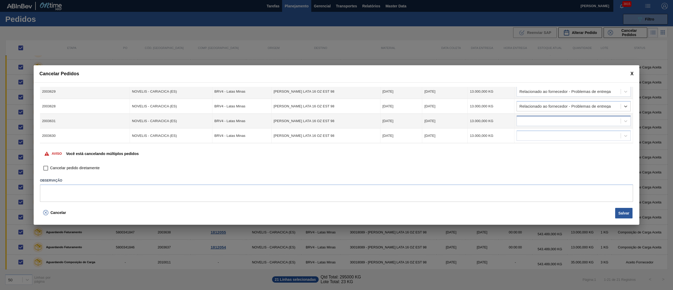
click at [531, 120] on div at bounding box center [569, 121] width 104 height 8
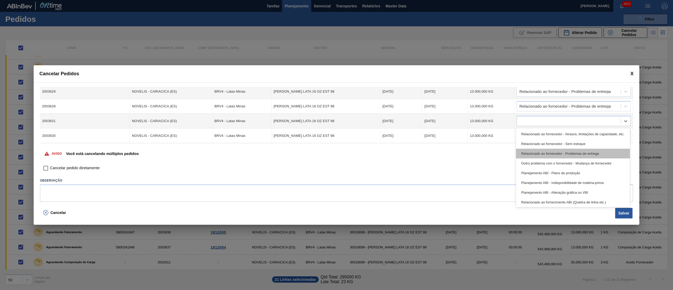
click at [529, 152] on div "Relacionado ao fornecedor - Problemas de entrega" at bounding box center [573, 153] width 114 height 10
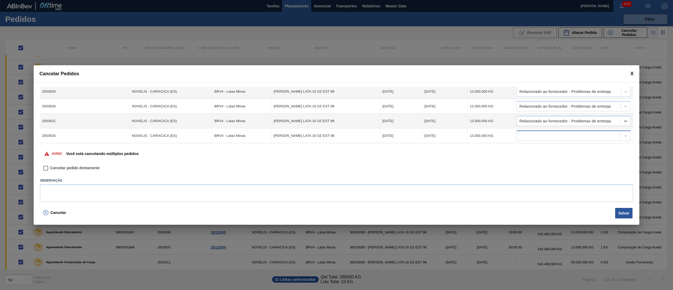
click at [528, 133] on div at bounding box center [569, 136] width 104 height 8
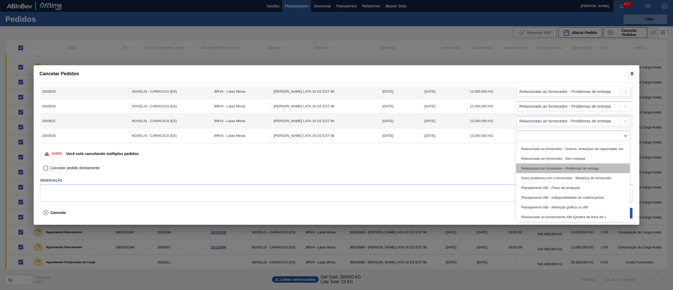
click at [535, 164] on div "Relacionado ao fornecedor - Problemas de entrega" at bounding box center [573, 168] width 114 height 10
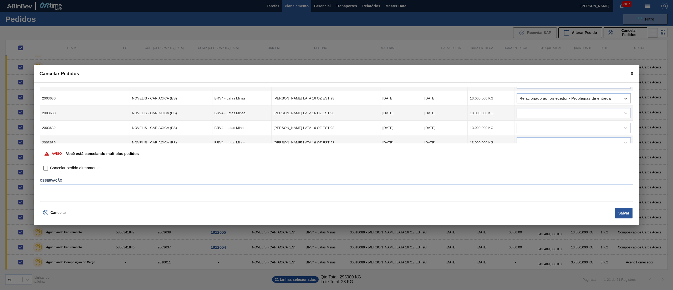
scroll to position [210, 0]
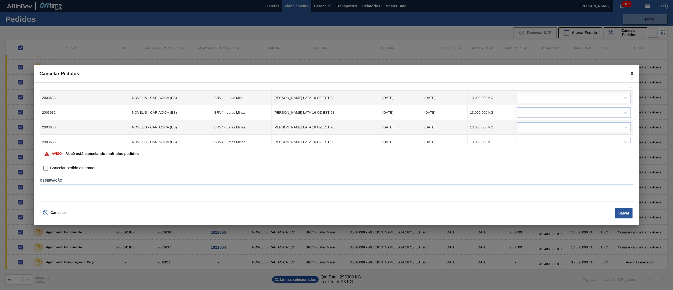
click at [526, 98] on div at bounding box center [569, 98] width 104 height 8
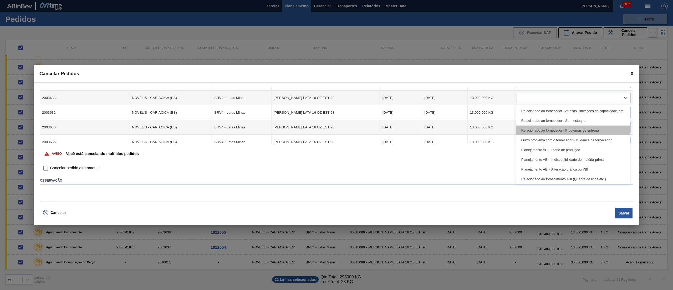
click at [529, 132] on div "Relacionado ao fornecedor - Problemas de entrega" at bounding box center [573, 130] width 114 height 10
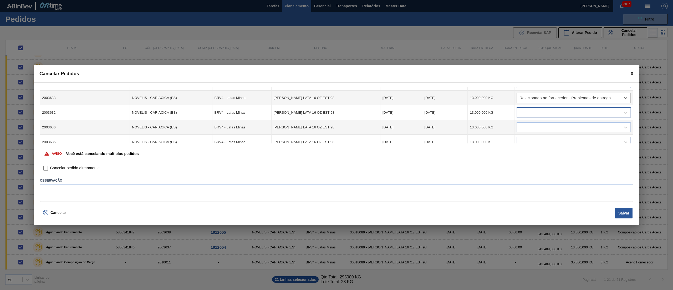
click at [526, 115] on div at bounding box center [569, 113] width 104 height 8
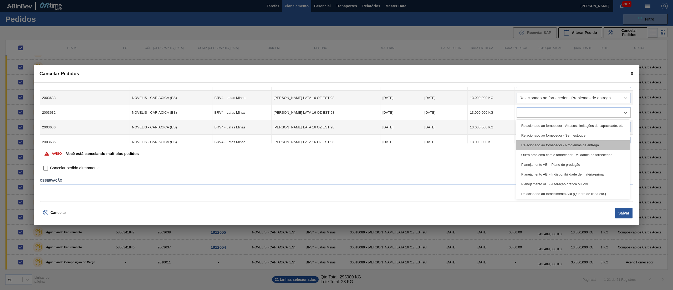
click at [529, 147] on div "Relacionado ao fornecedor - Problemas de entrega" at bounding box center [573, 145] width 114 height 10
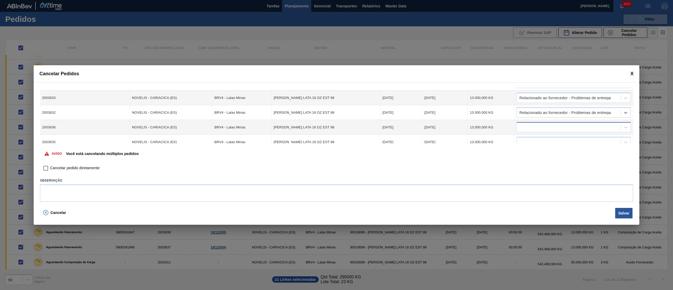
click at [528, 129] on div at bounding box center [569, 127] width 104 height 8
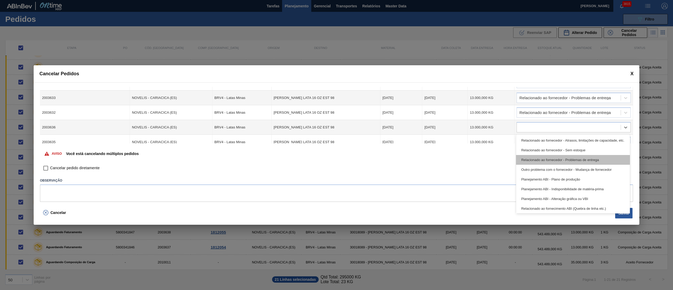
click at [531, 157] on div "Relacionado ao fornecedor - Problemas de entrega" at bounding box center [573, 160] width 114 height 10
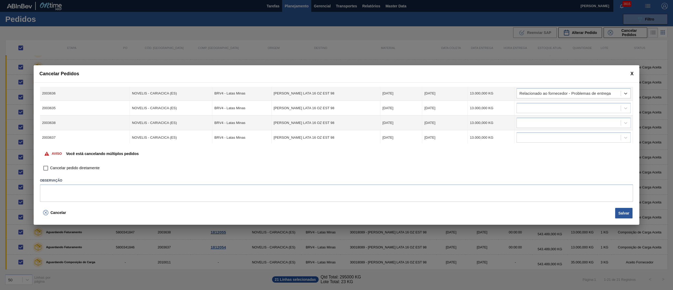
scroll to position [260, 0]
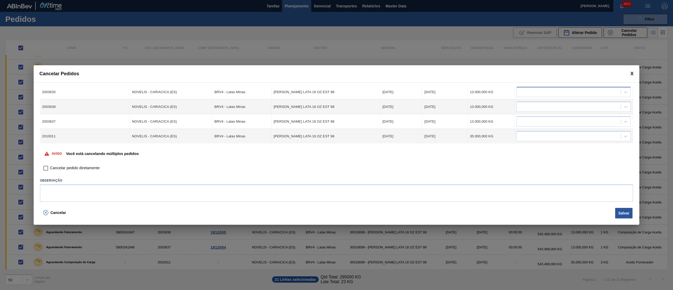
click at [524, 93] on div at bounding box center [569, 92] width 104 height 8
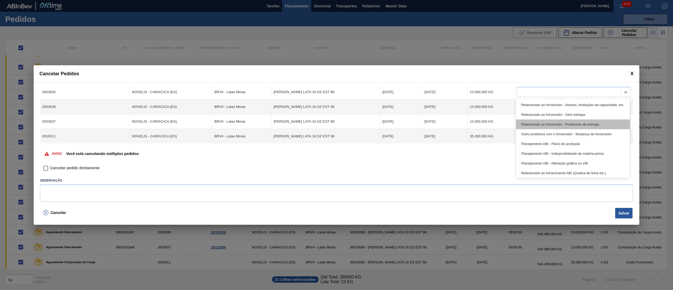
click at [531, 121] on div "Relacionado ao fornecedor - Problemas de entrega" at bounding box center [573, 124] width 114 height 10
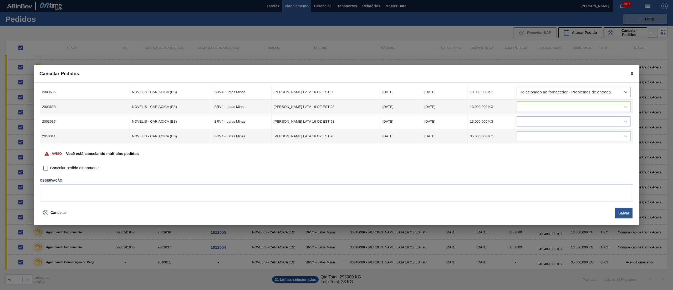
click at [528, 104] on div at bounding box center [569, 107] width 104 height 8
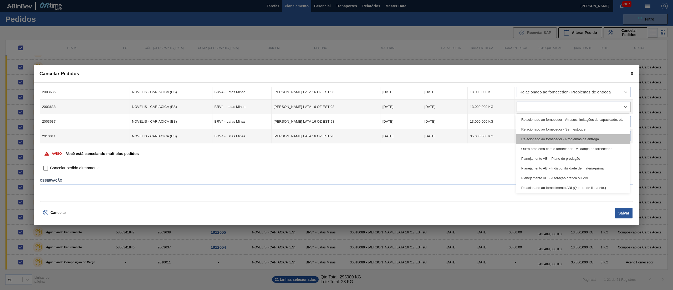
click at [530, 138] on div "Relacionado ao fornecedor - Problemas de entrega" at bounding box center [573, 139] width 114 height 10
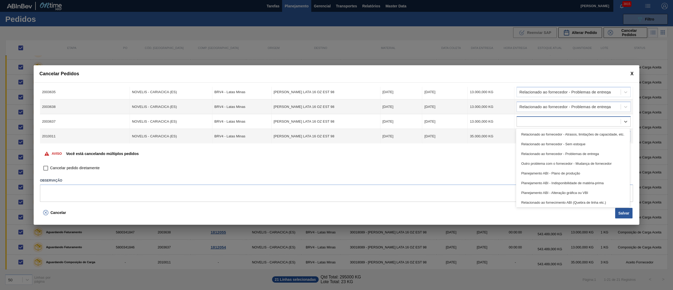
click at [528, 120] on div at bounding box center [569, 122] width 104 height 8
click at [533, 151] on div "Relacionado ao fornecedor - Problemas de entrega" at bounding box center [573, 154] width 114 height 10
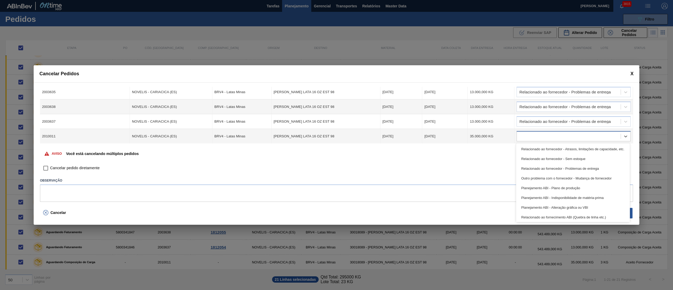
click at [532, 132] on div at bounding box center [569, 136] width 104 height 8
click at [533, 166] on div "Relacionado ao fornecedor - Problemas de entrega" at bounding box center [573, 168] width 114 height 10
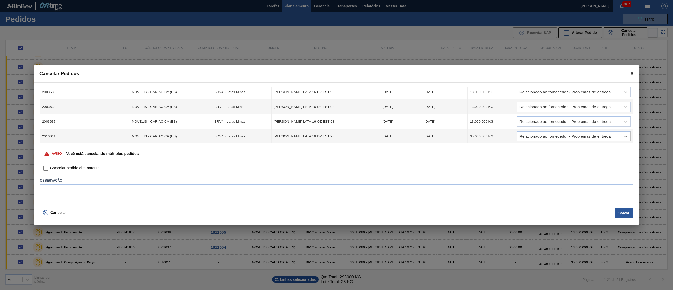
click at [45, 166] on input "Cancelar pedido diretamente" at bounding box center [45, 167] width 9 height 9
checkbox input "true"
click at [627, 213] on button "Salvar" at bounding box center [623, 213] width 17 height 11
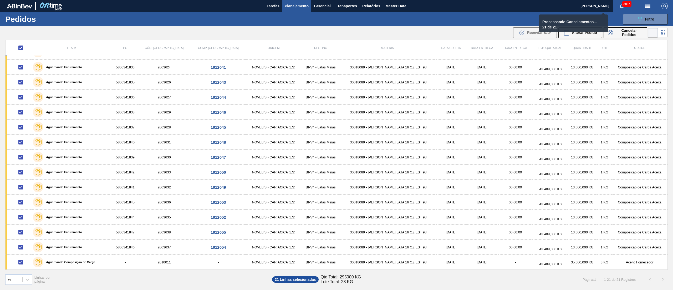
checkbox input "false"
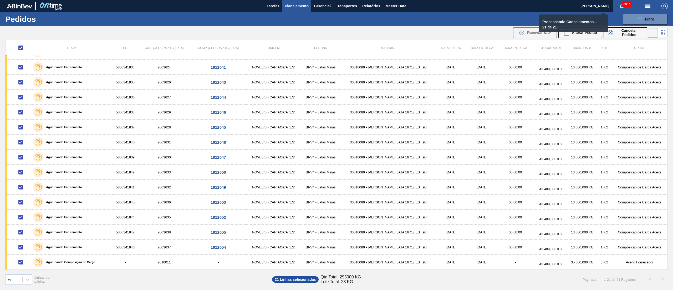
checkbox input "false"
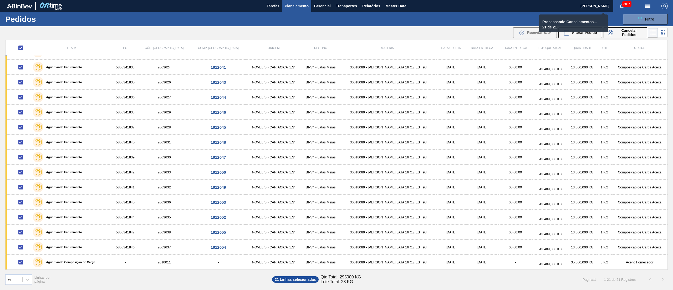
checkbox input "false"
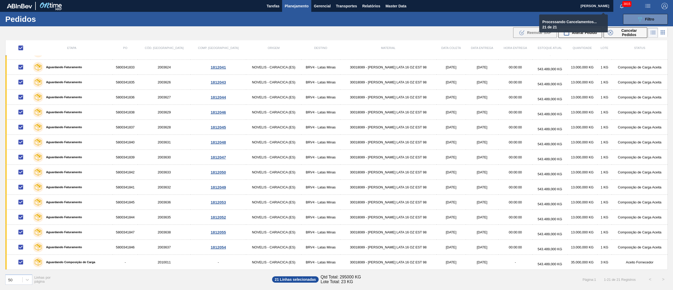
checkbox input "false"
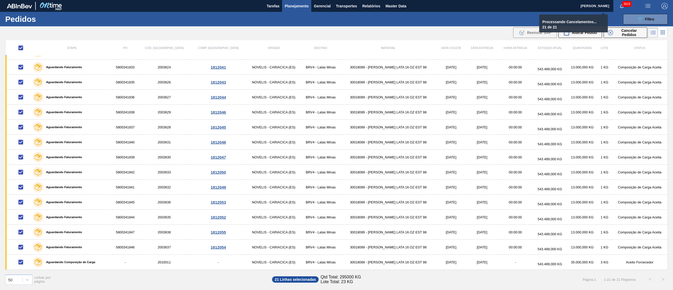
checkbox input "false"
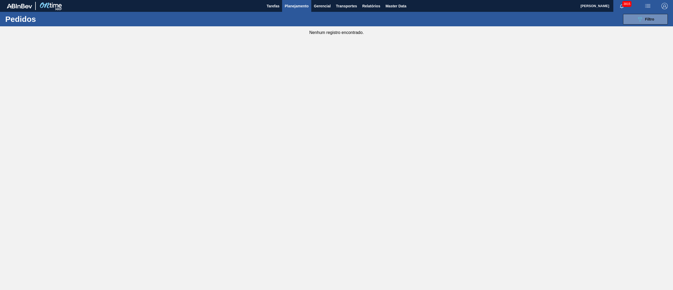
click at [287, 7] on span "Planejamento" at bounding box center [297, 6] width 24 height 6
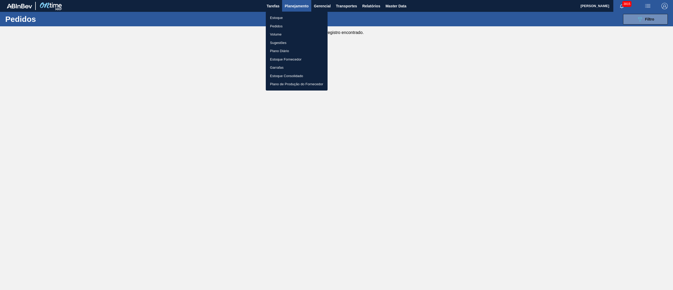
click at [280, 18] on li "Estoque" at bounding box center [297, 18] width 62 height 8
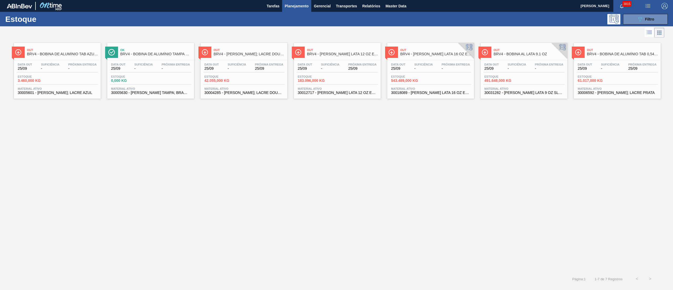
click at [299, 4] on span "Planejamento" at bounding box center [297, 6] width 24 height 6
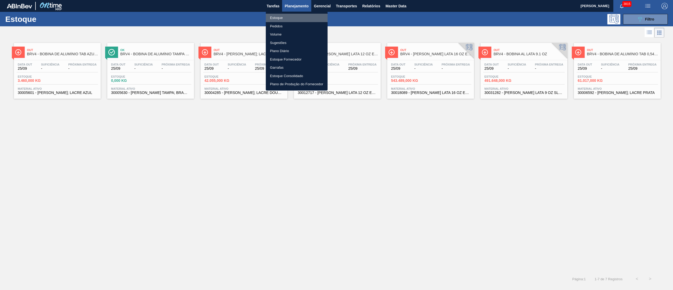
click at [278, 19] on li "Estoque" at bounding box center [297, 18] width 62 height 8
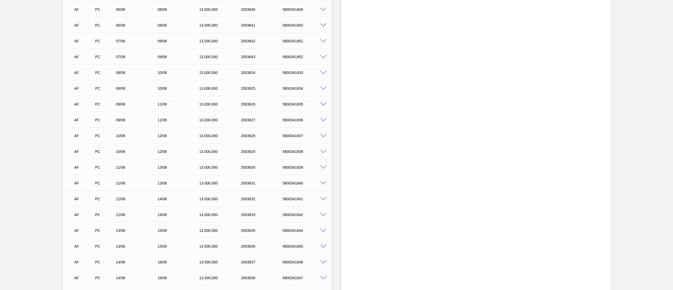
scroll to position [6172, 0]
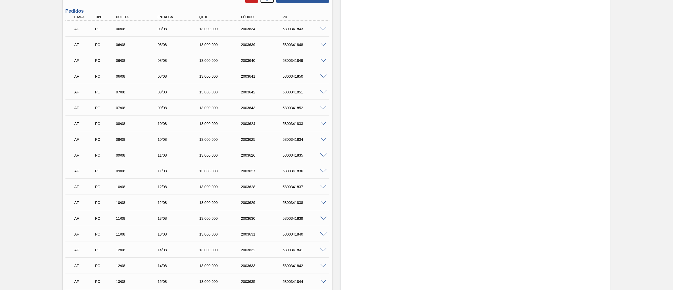
drag, startPoint x: 50, startPoint y: 161, endPoint x: 50, endPoint y: 140, distance: 21.8
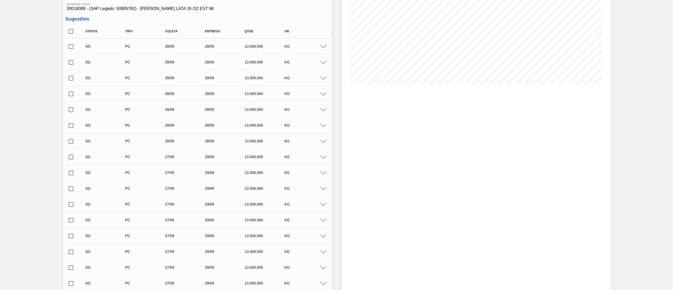
scroll to position [0, 0]
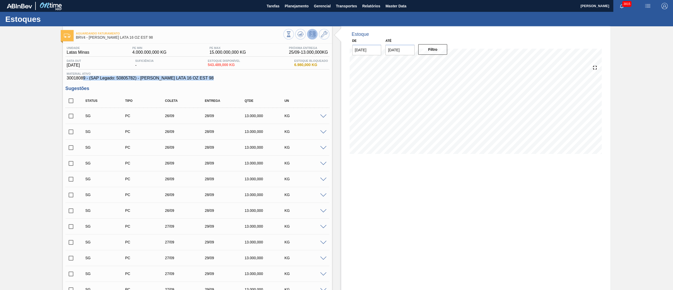
drag, startPoint x: 63, startPoint y: 83, endPoint x: 77, endPoint y: 81, distance: 14.3
drag, startPoint x: 61, startPoint y: 79, endPoint x: 85, endPoint y: 77, distance: 23.5
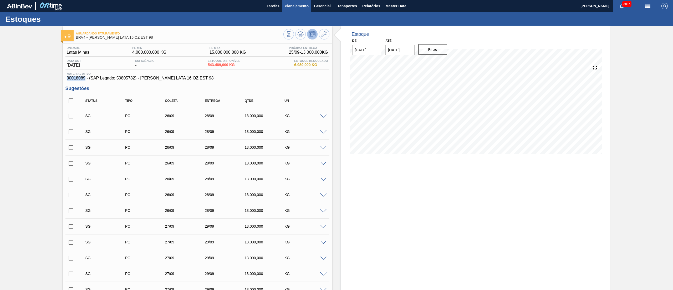
click at [291, 6] on span "Planejamento" at bounding box center [297, 6] width 24 height 6
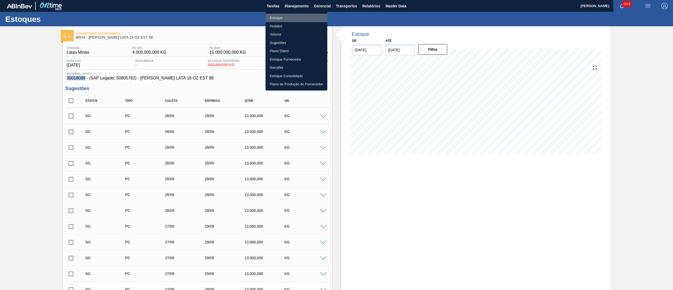
drag, startPoint x: 276, startPoint y: 17, endPoint x: 251, endPoint y: 9, distance: 26.3
click at [276, 17] on li "Estoque" at bounding box center [296, 18] width 62 height 8
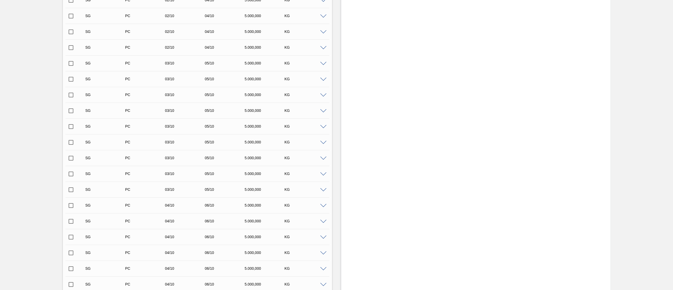
scroll to position [1261, 0]
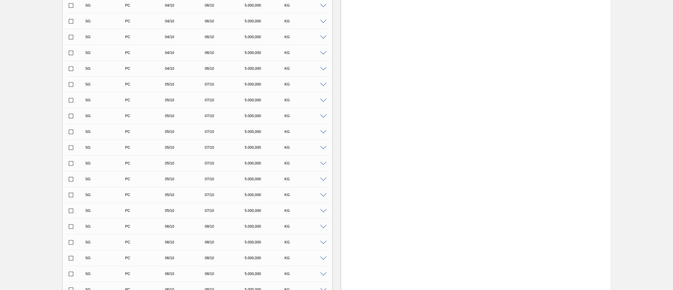
click at [68, 139] on div "SG PC 05/10 07/10 5.000,000 KG Material 30006592 - BOBINA ALUMINIO; LACRE PRATA…" at bounding box center [197, 131] width 264 height 16
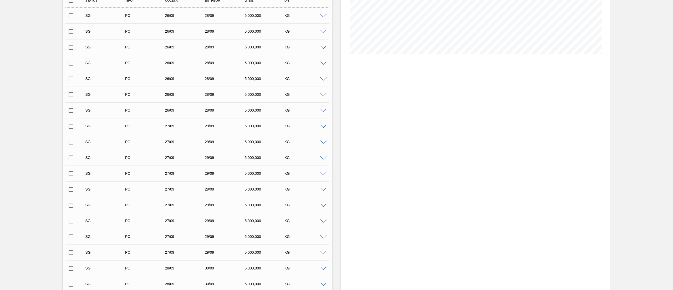
scroll to position [0, 0]
